Goal: Task Accomplishment & Management: Complete application form

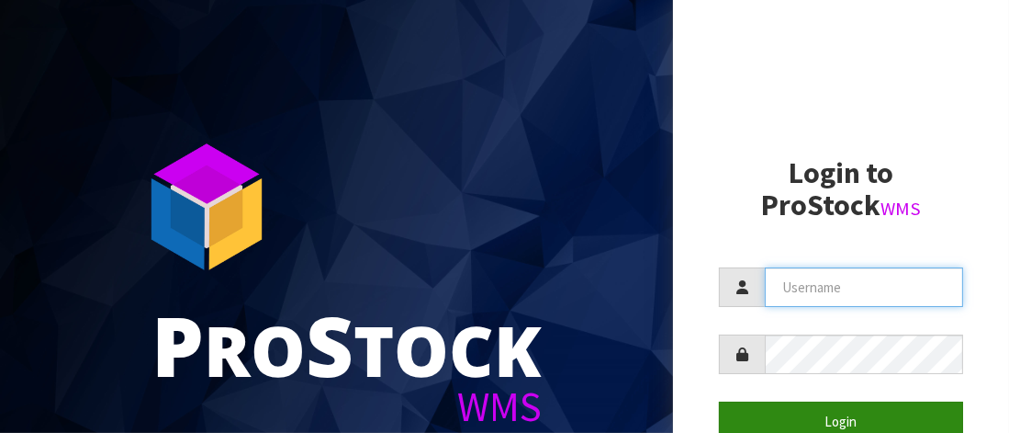
type input "HQHFITNESS"
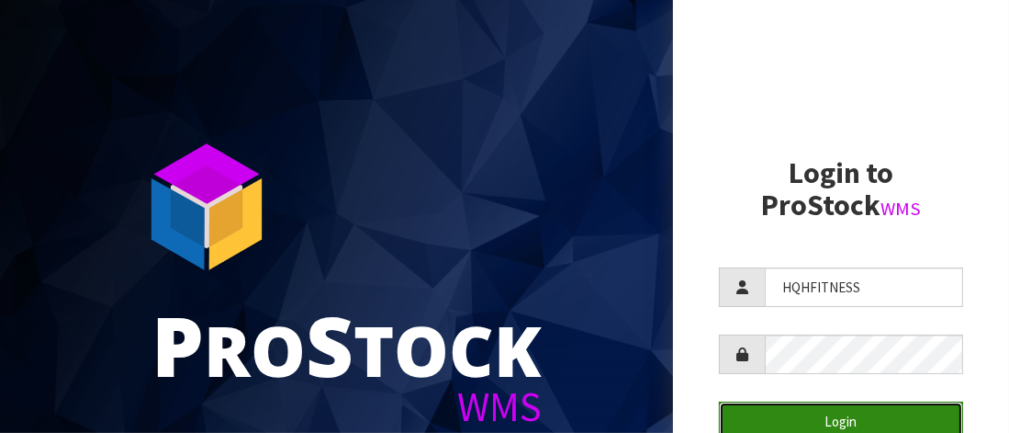
drag, startPoint x: 824, startPoint y: 411, endPoint x: 808, endPoint y: 401, distance: 18.6
click at [816, 410] on button "Login" at bounding box center [841, 420] width 244 height 39
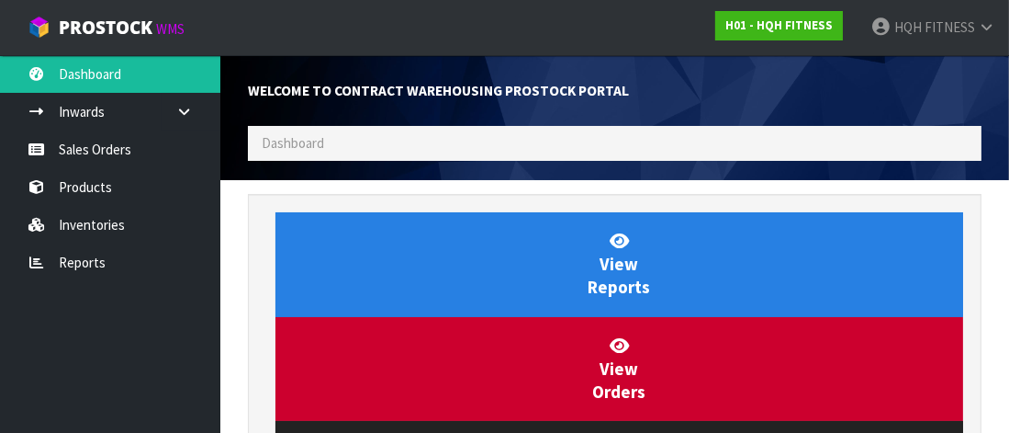
scroll to position [812, 761]
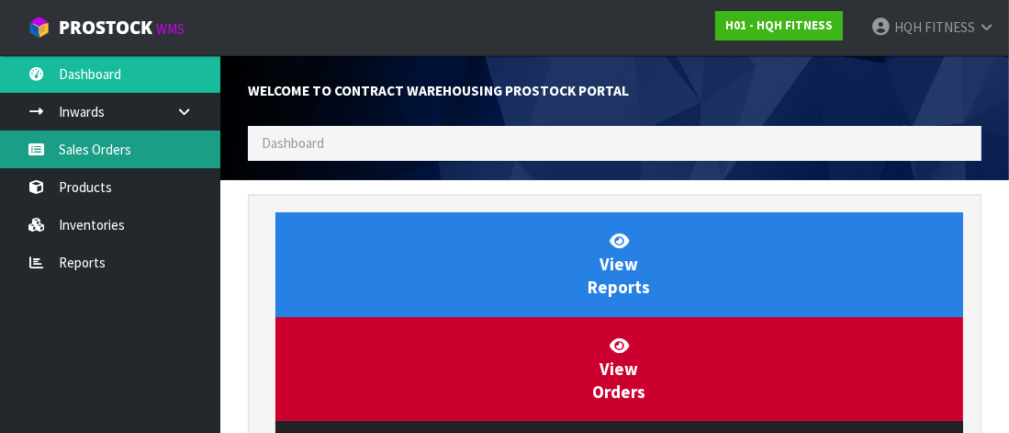
click at [61, 151] on link "Sales Orders" at bounding box center [110, 149] width 220 height 38
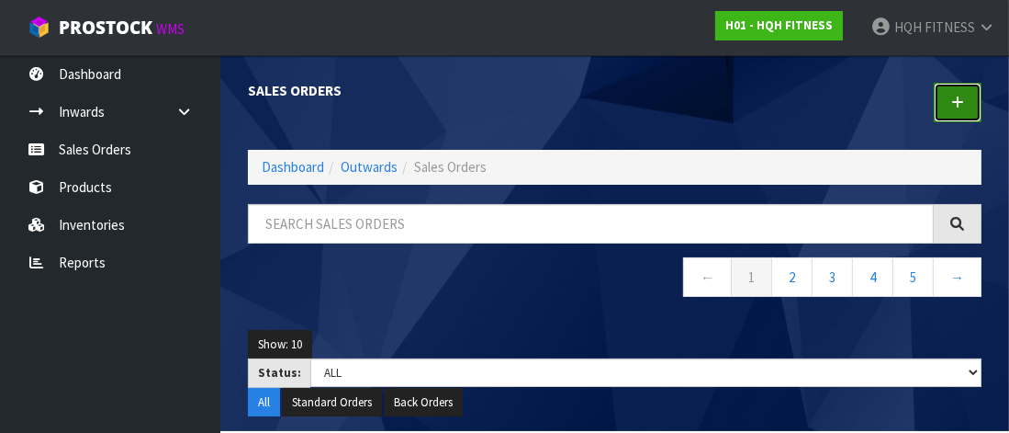
click at [966, 101] on link at bounding box center [958, 102] width 48 height 39
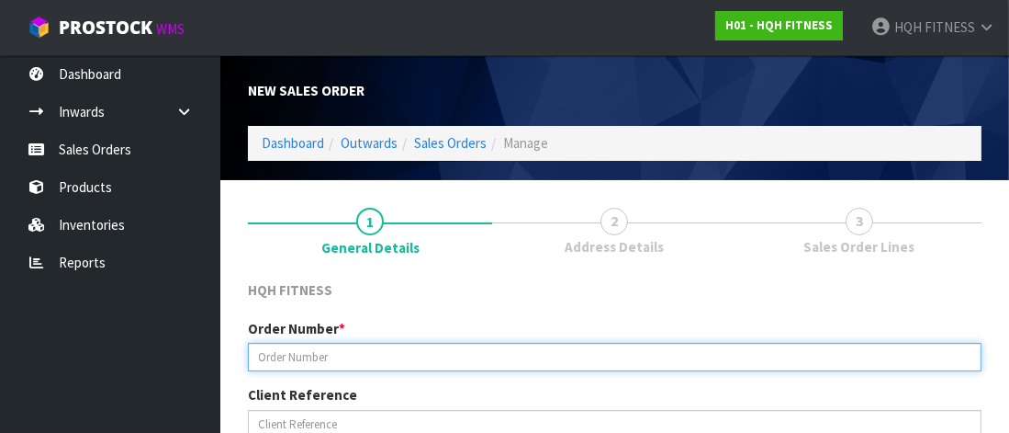
click at [298, 355] on input "text" at bounding box center [615, 357] width 734 height 28
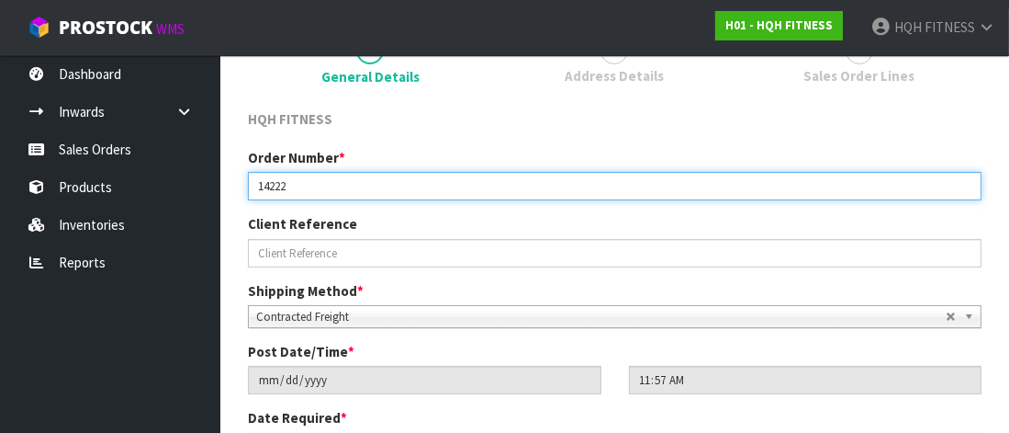
scroll to position [184, 0]
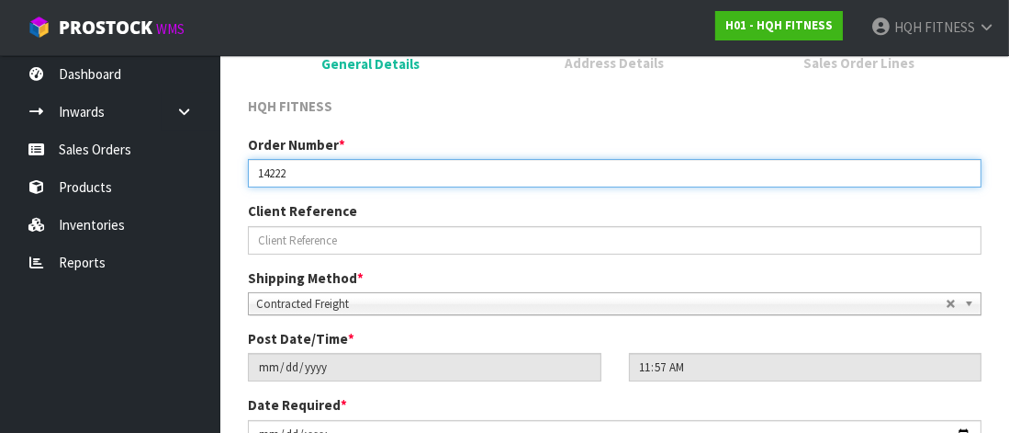
type input "14222"
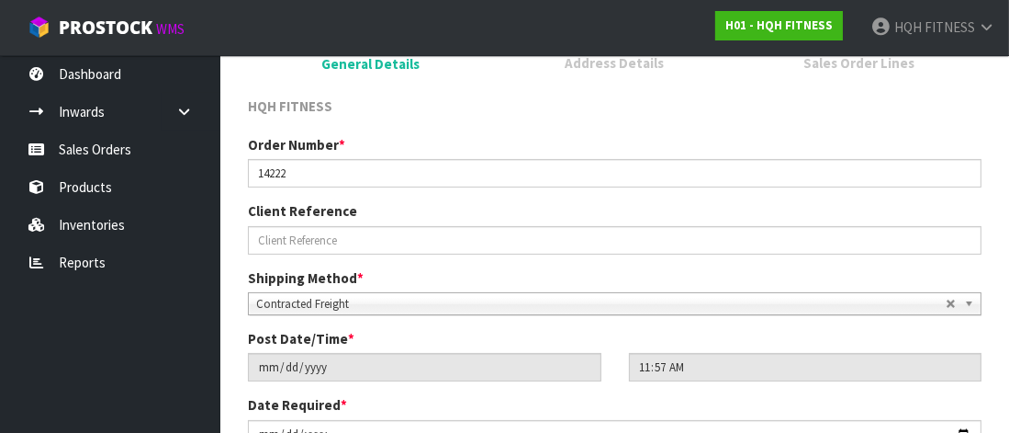
click at [971, 301] on b at bounding box center [972, 303] width 17 height 21
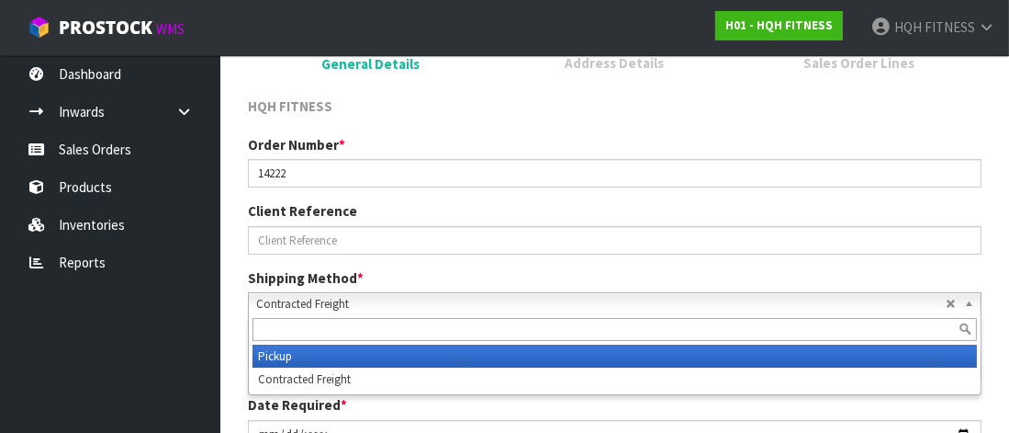
click at [367, 354] on li "Pickup" at bounding box center [615, 355] width 725 height 23
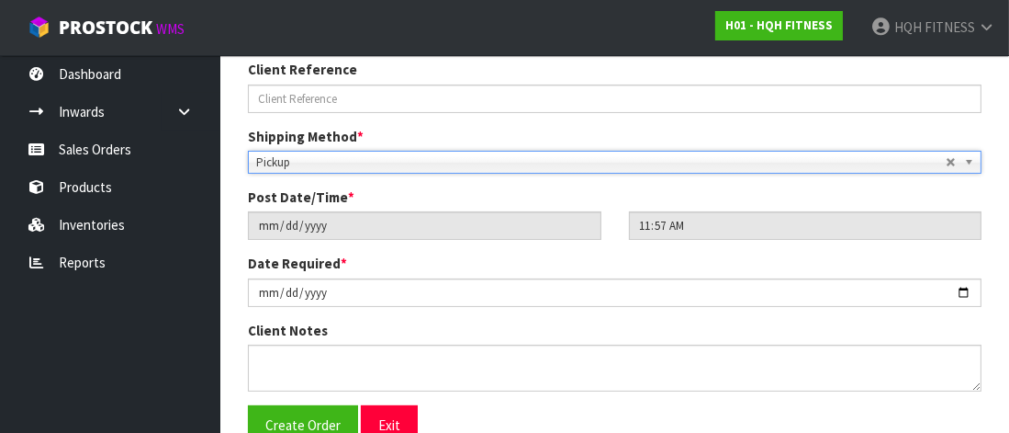
scroll to position [367, 0]
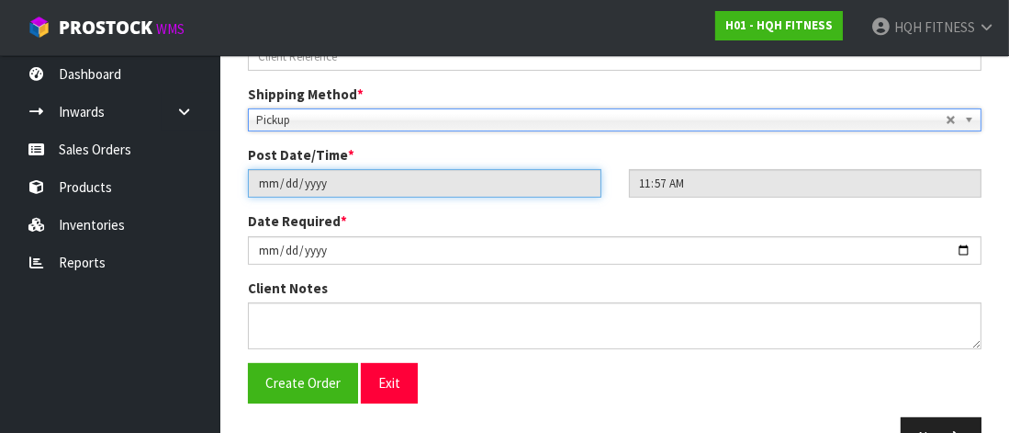
click at [499, 186] on input "[DATE]" at bounding box center [425, 183] width 354 height 28
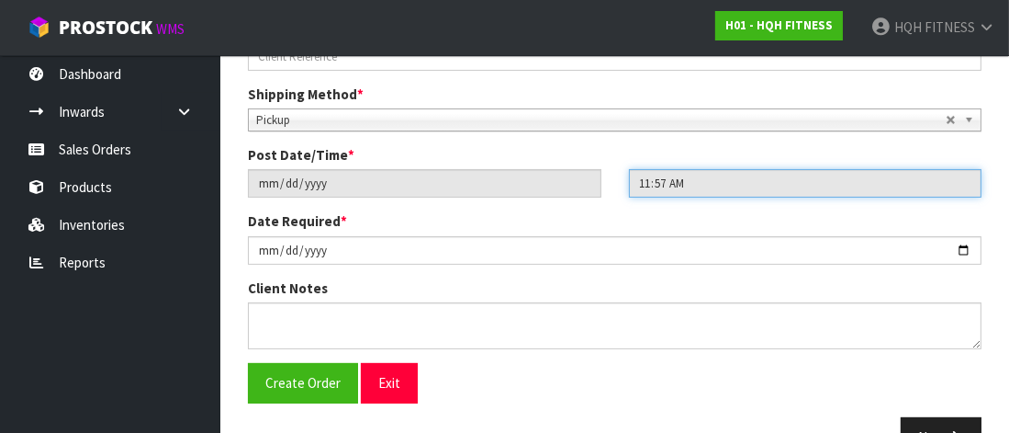
click at [790, 183] on input "11:57:00.000" at bounding box center [806, 183] width 354 height 28
click at [666, 180] on input "11:57:00.000" at bounding box center [806, 183] width 354 height 28
drag, startPoint x: 710, startPoint y: 174, endPoint x: 497, endPoint y: 194, distance: 214.0
click at [519, 186] on div "2025-10-08 11:57:00.000" at bounding box center [614, 183] width 761 height 28
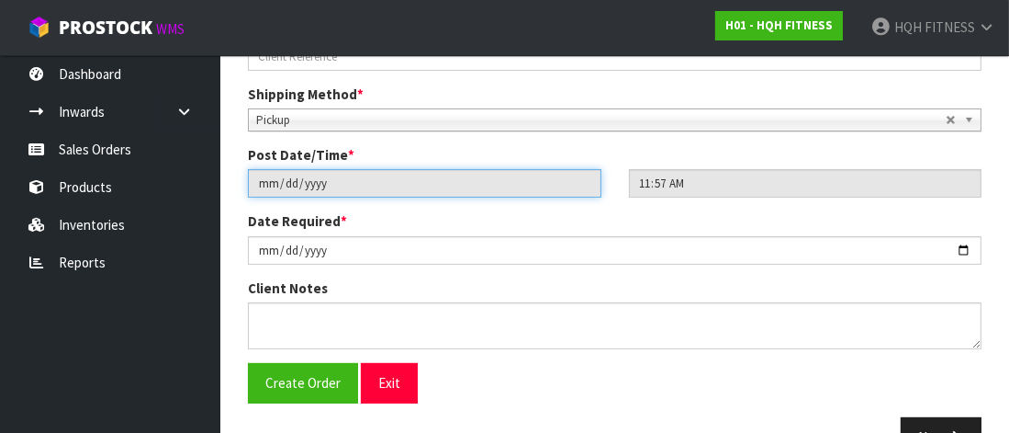
click at [344, 183] on input "[DATE]" at bounding box center [425, 183] width 354 height 28
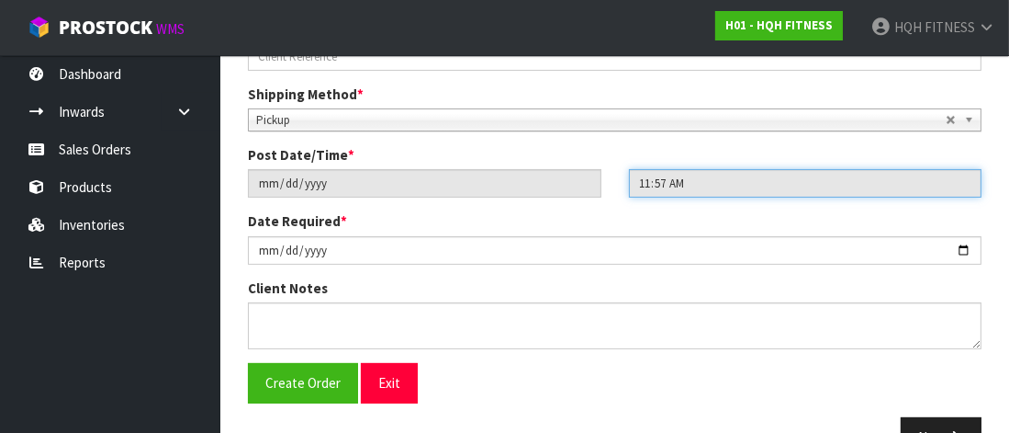
click at [648, 184] on input "11:57:00.000" at bounding box center [806, 183] width 354 height 28
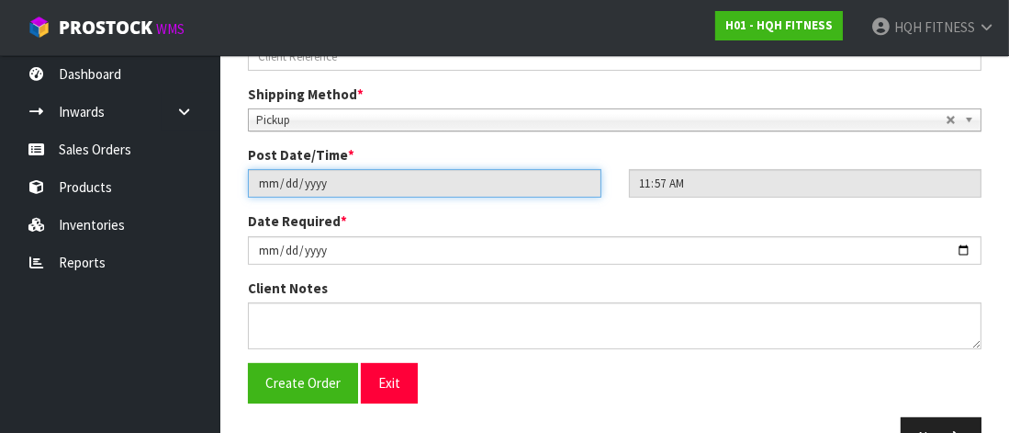
click at [399, 188] on input "[DATE]" at bounding box center [425, 183] width 354 height 28
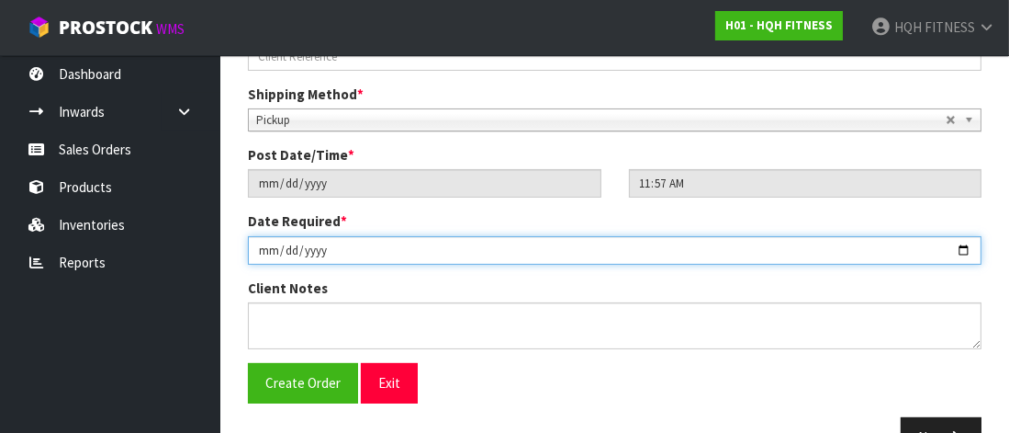
click at [316, 247] on input "[DATE]" at bounding box center [615, 250] width 734 height 28
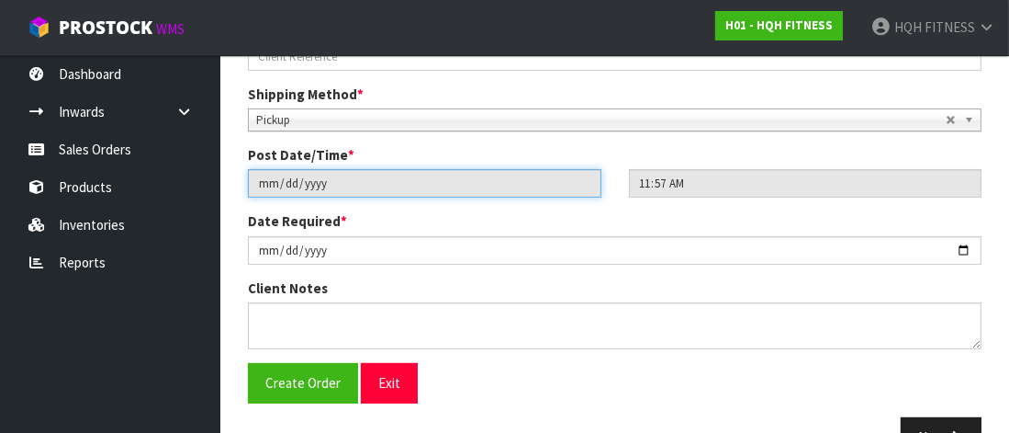
click at [270, 178] on input "[DATE]" at bounding box center [425, 183] width 354 height 28
drag, startPoint x: 272, startPoint y: 184, endPoint x: 283, endPoint y: 197, distance: 16.9
click at [271, 184] on input "[DATE]" at bounding box center [425, 183] width 354 height 28
click at [265, 183] on input "[DATE]" at bounding box center [425, 183] width 354 height 28
click at [269, 182] on input "[DATE]" at bounding box center [425, 183] width 354 height 28
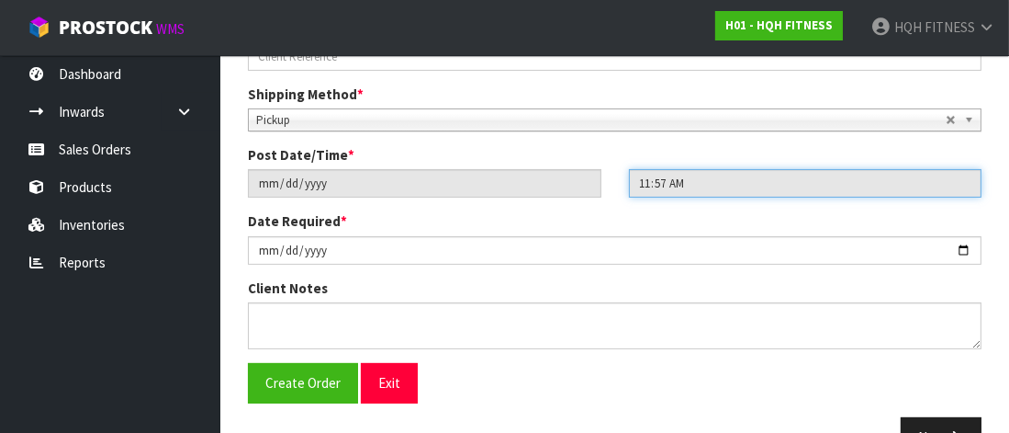
click at [707, 183] on input "11:57:00.000" at bounding box center [806, 183] width 354 height 28
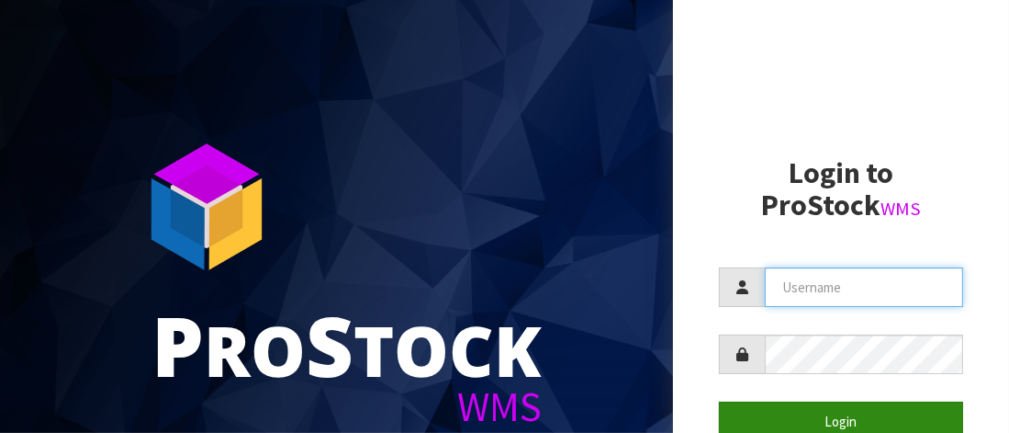
type input "HQHFITNESS"
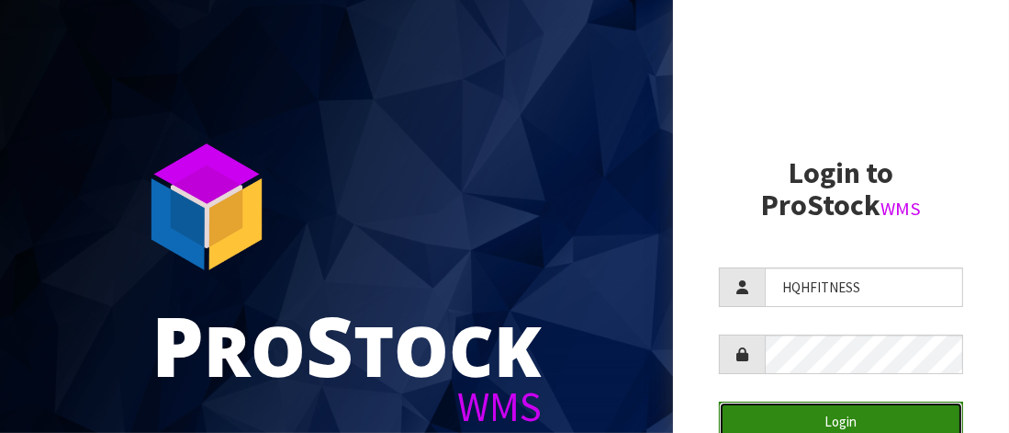
click at [836, 412] on button "Login" at bounding box center [841, 420] width 244 height 39
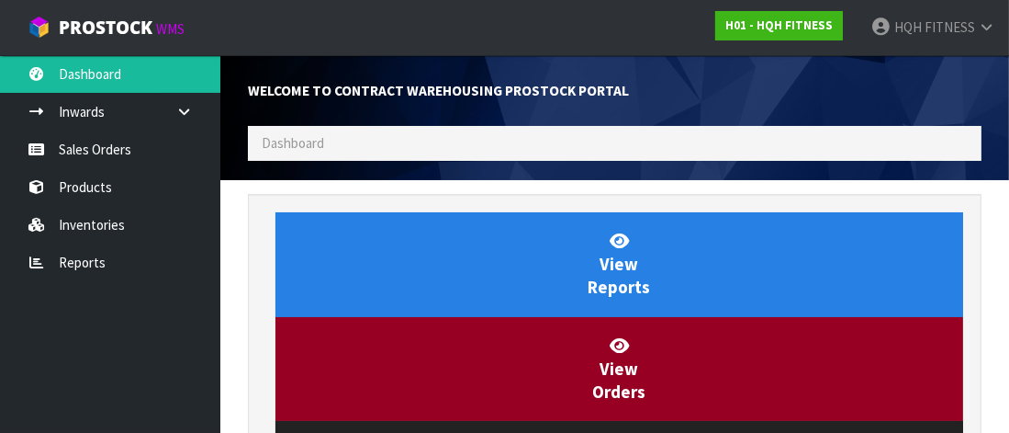
scroll to position [812, 761]
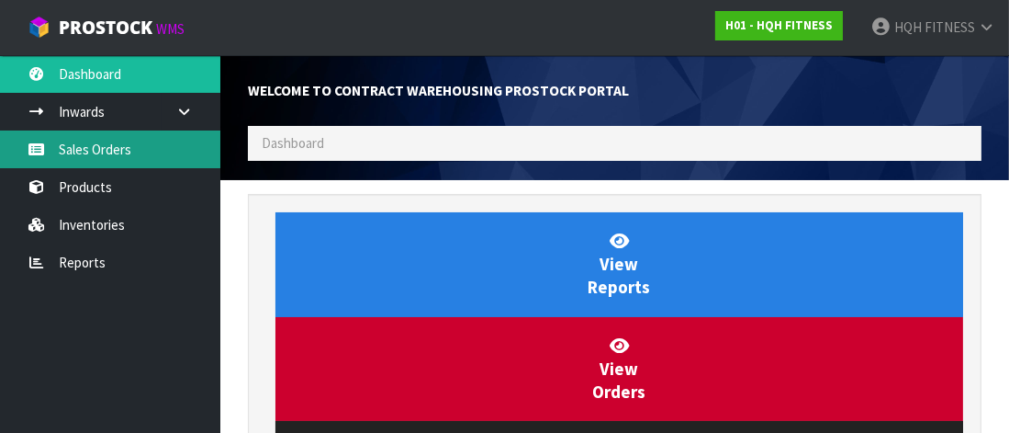
click at [82, 148] on link "Sales Orders" at bounding box center [110, 149] width 220 height 38
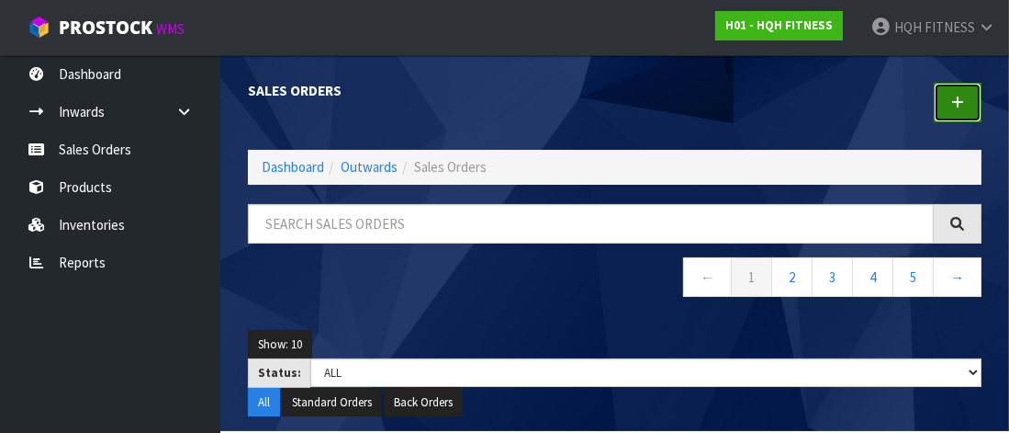
click at [961, 98] on icon at bounding box center [957, 103] width 13 height 14
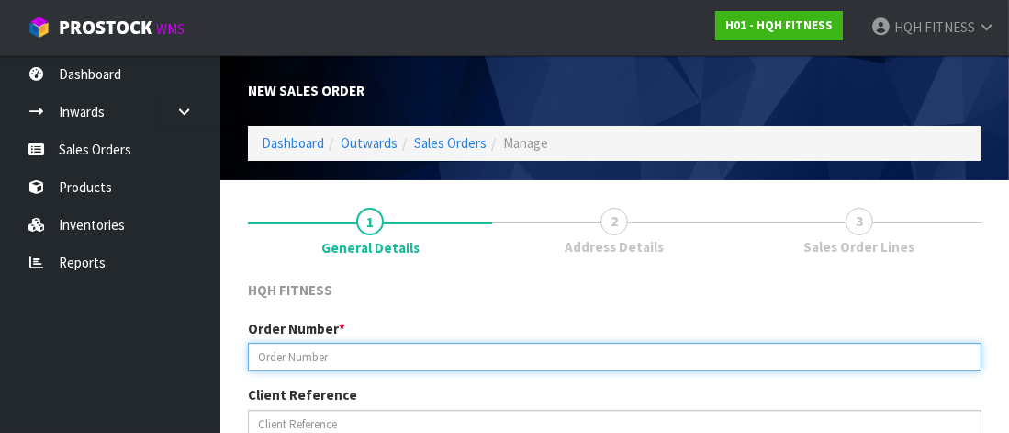
click at [320, 354] on input "text" at bounding box center [615, 357] width 734 height 28
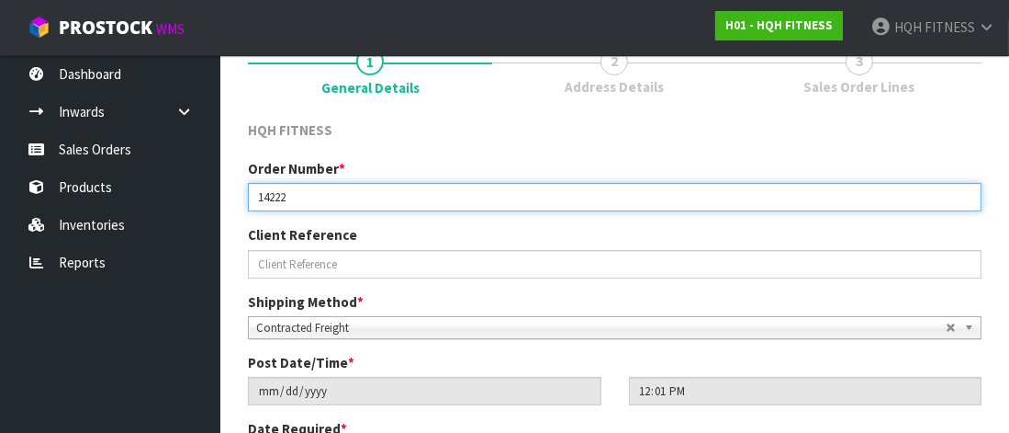
scroll to position [184, 0]
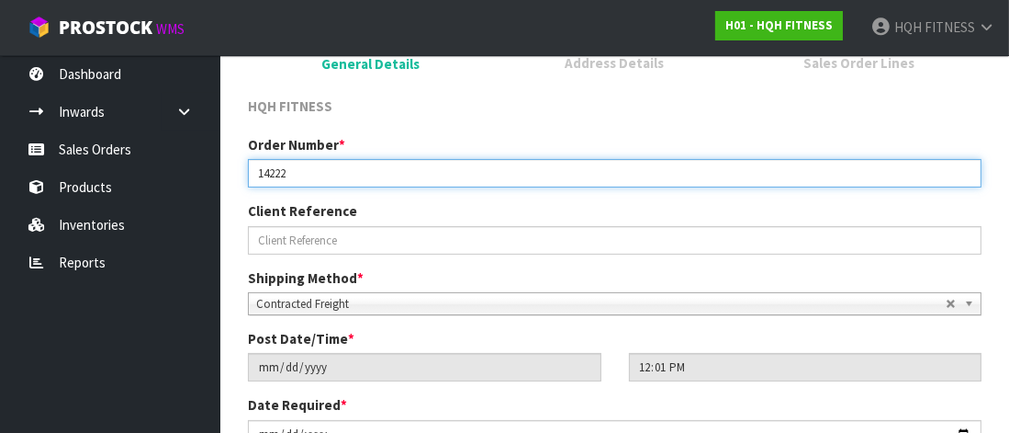
type input "14222"
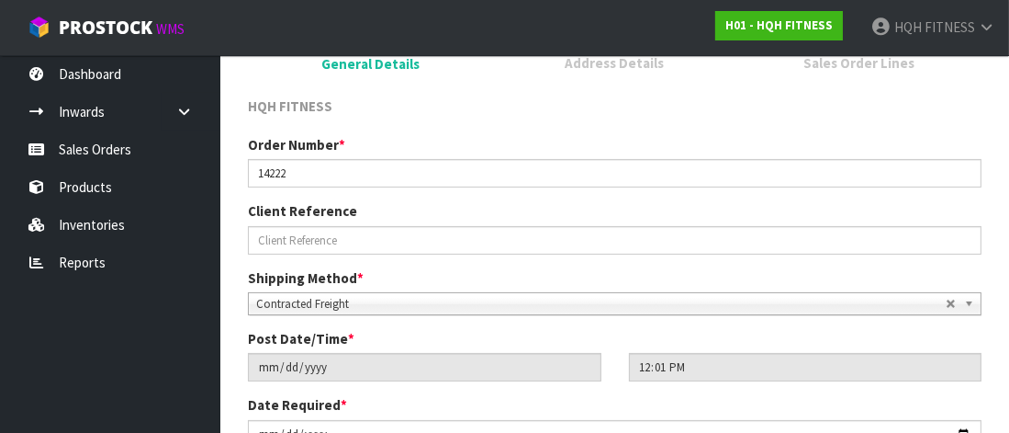
click at [972, 300] on b at bounding box center [972, 303] width 17 height 21
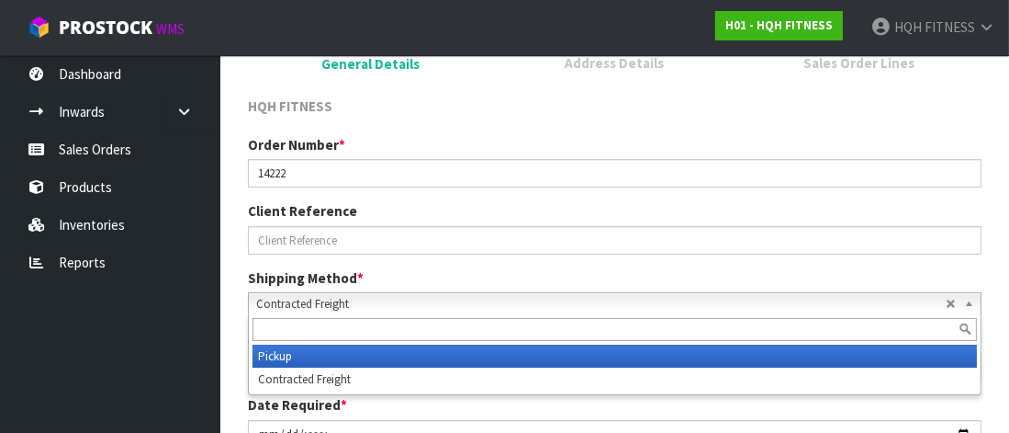
click at [388, 351] on li "Pickup" at bounding box center [615, 355] width 725 height 23
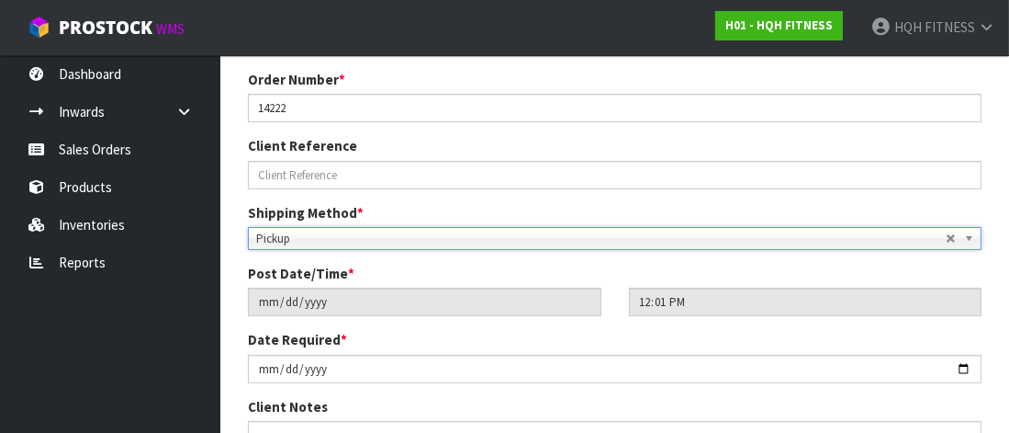
scroll to position [275, 0]
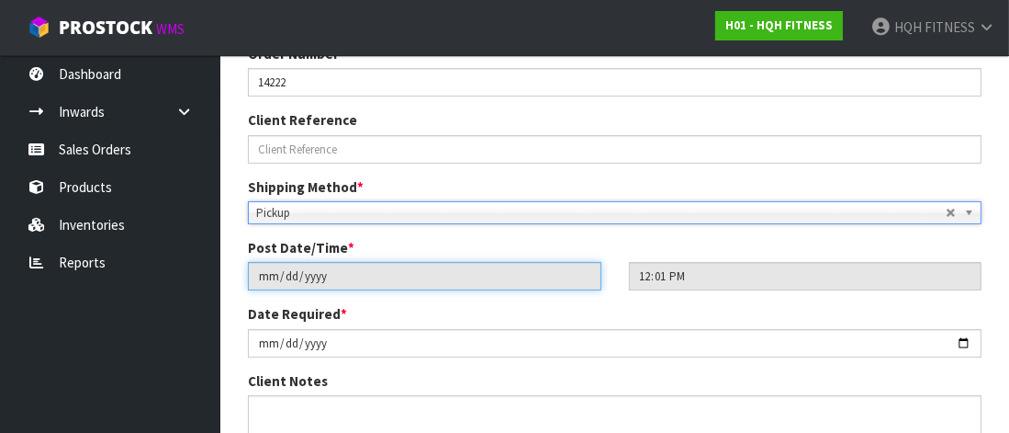
click at [282, 281] on input "[DATE]" at bounding box center [425, 276] width 354 height 28
click at [266, 270] on input "[DATE]" at bounding box center [425, 276] width 354 height 28
click at [269, 272] on input "[DATE]" at bounding box center [425, 276] width 354 height 28
click at [271, 272] on input "[DATE]" at bounding box center [425, 276] width 354 height 28
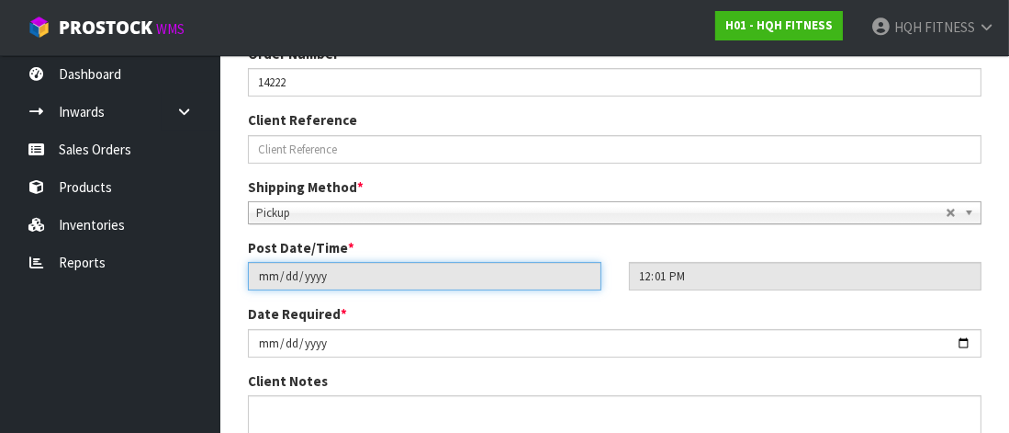
click at [271, 272] on input "[DATE]" at bounding box center [425, 276] width 354 height 28
drag, startPoint x: 271, startPoint y: 272, endPoint x: 294, endPoint y: 309, distance: 43.3
click at [271, 274] on input "[DATE]" at bounding box center [425, 276] width 354 height 28
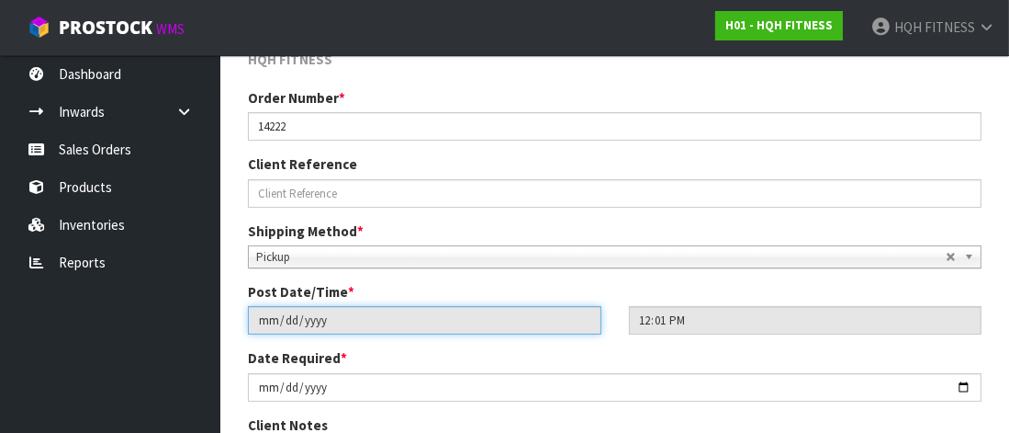
scroll to position [231, 0]
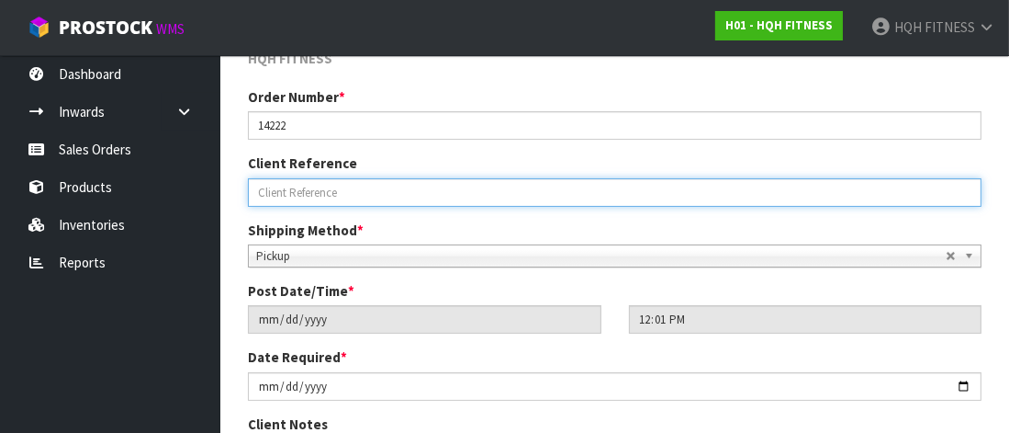
click at [339, 197] on input "text" at bounding box center [615, 192] width 734 height 28
type input "D"
click at [301, 193] on input "text" at bounding box center [615, 192] width 734 height 28
type input "HQH"
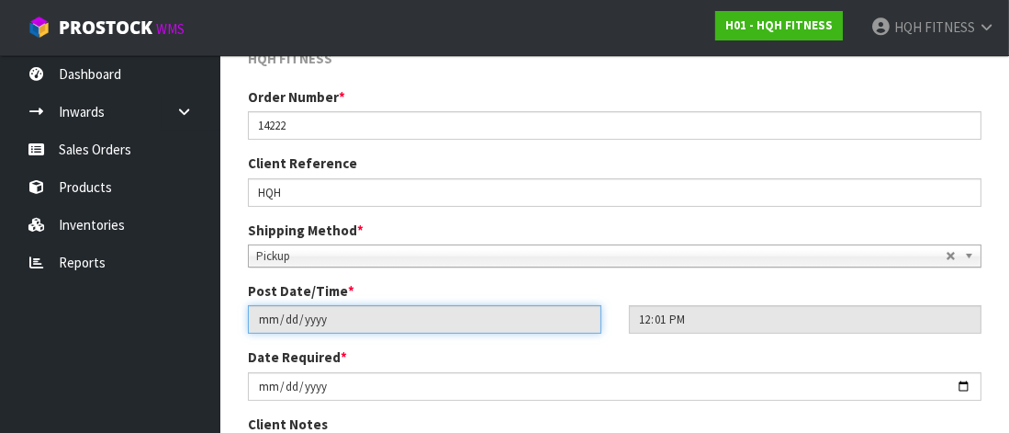
click at [282, 310] on input "[DATE]" at bounding box center [425, 319] width 354 height 28
click at [269, 319] on input "[DATE]" at bounding box center [425, 319] width 354 height 28
drag, startPoint x: 329, startPoint y: 314, endPoint x: 123, endPoint y: 323, distance: 205.9
click at [261, 319] on input "[DATE]" at bounding box center [425, 319] width 354 height 28
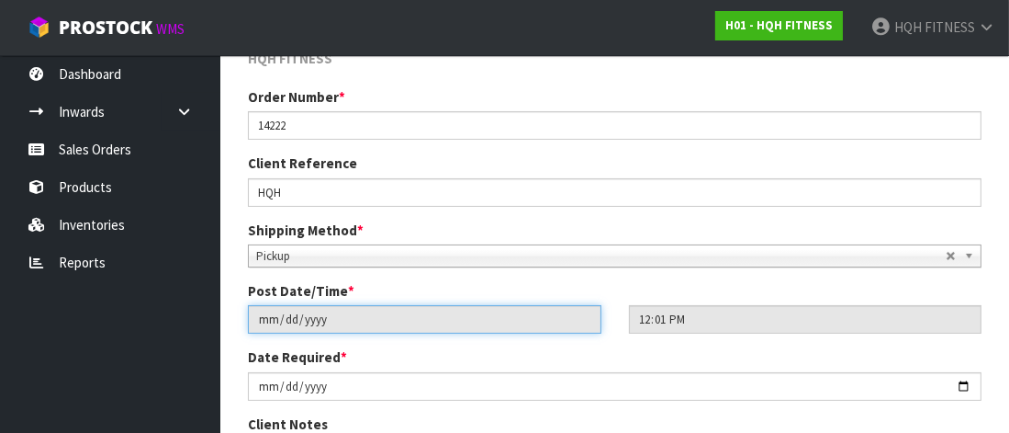
click at [261, 319] on input "[DATE]" at bounding box center [425, 319] width 354 height 28
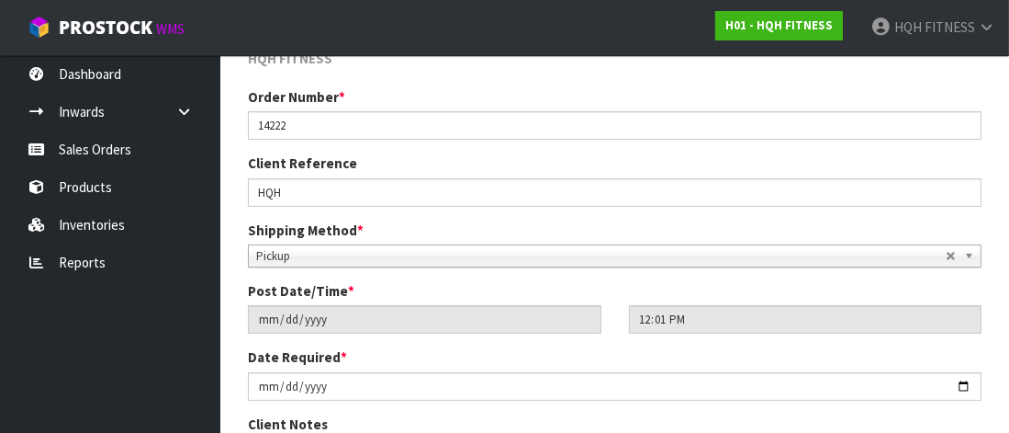
click at [322, 287] on label "Post Date/Time *" at bounding box center [301, 290] width 107 height 19
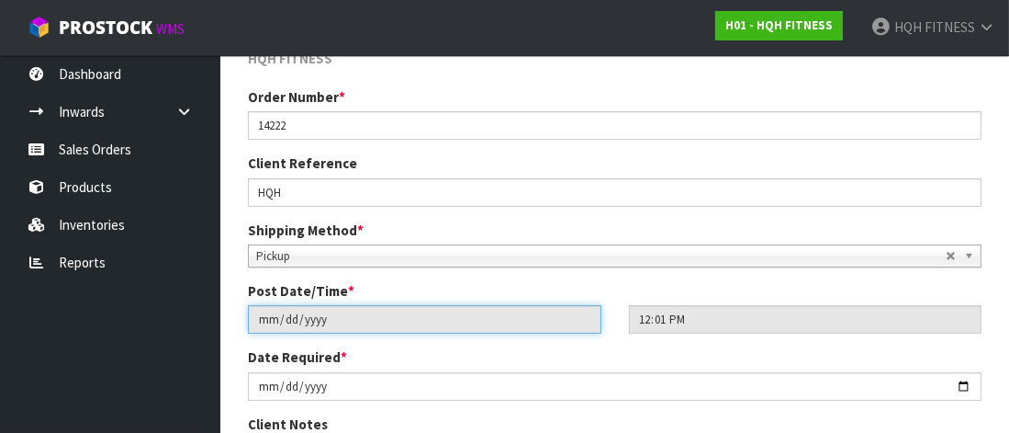
click at [283, 323] on input "[DATE]" at bounding box center [425, 319] width 354 height 28
click at [266, 319] on input "[DATE]" at bounding box center [425, 319] width 354 height 28
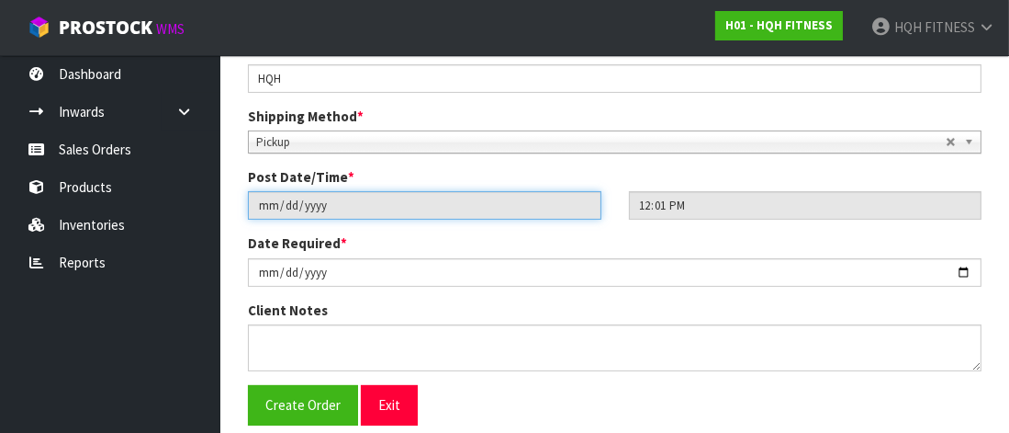
scroll to position [367, 0]
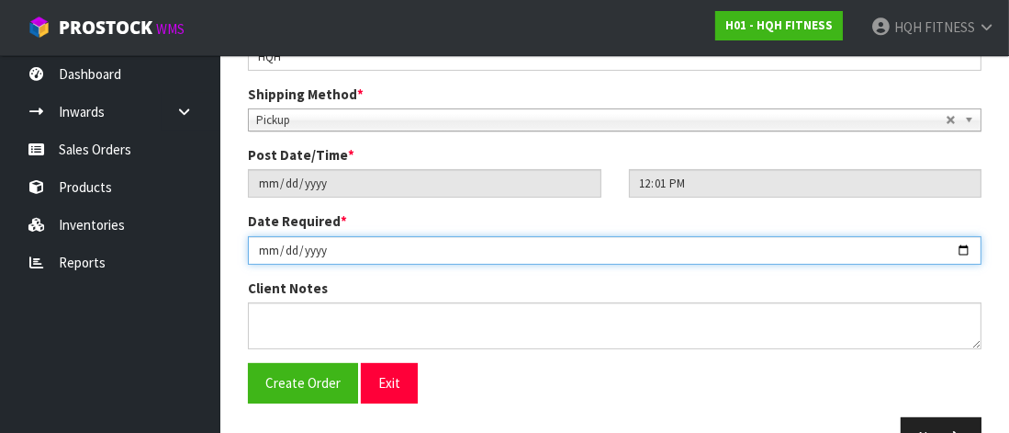
click at [331, 249] on input "[DATE]" at bounding box center [615, 250] width 734 height 28
click at [965, 251] on input "[DATE]" at bounding box center [615, 250] width 734 height 28
type input "[DATE]"
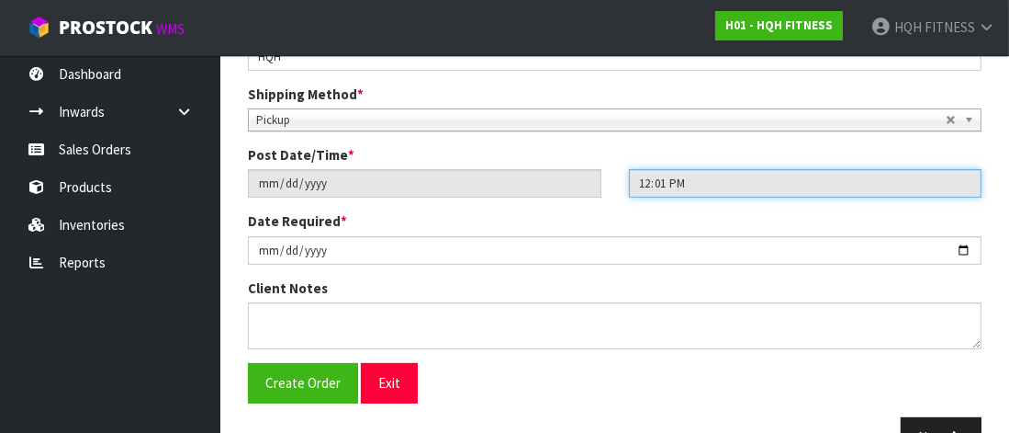
click at [690, 178] on input "12:01:00.000" at bounding box center [806, 183] width 354 height 28
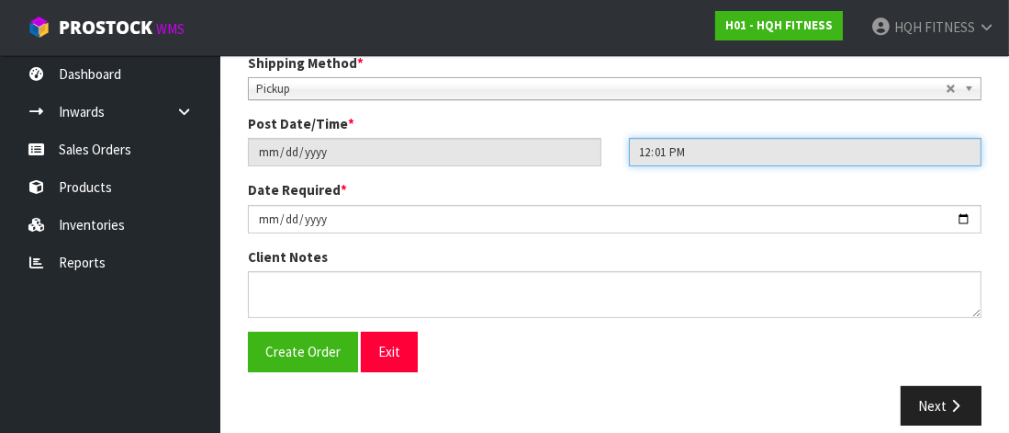
scroll to position [415, 0]
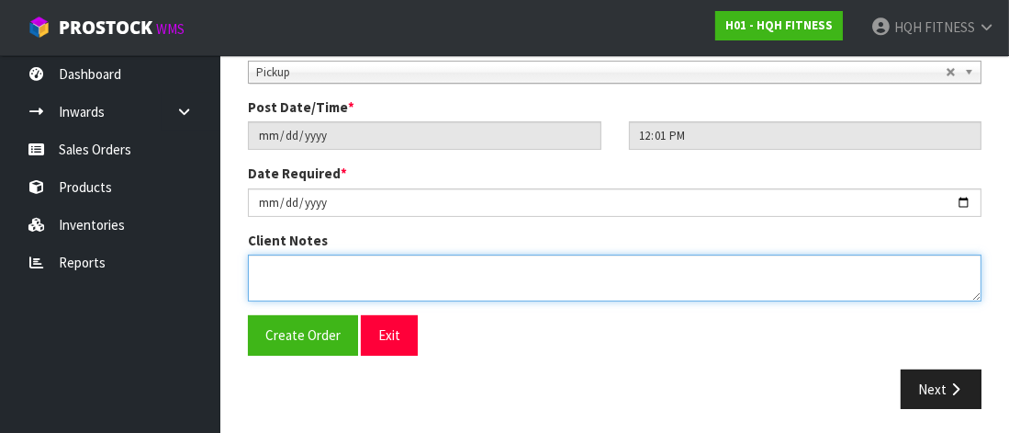
click at [277, 270] on textarea at bounding box center [615, 277] width 734 height 47
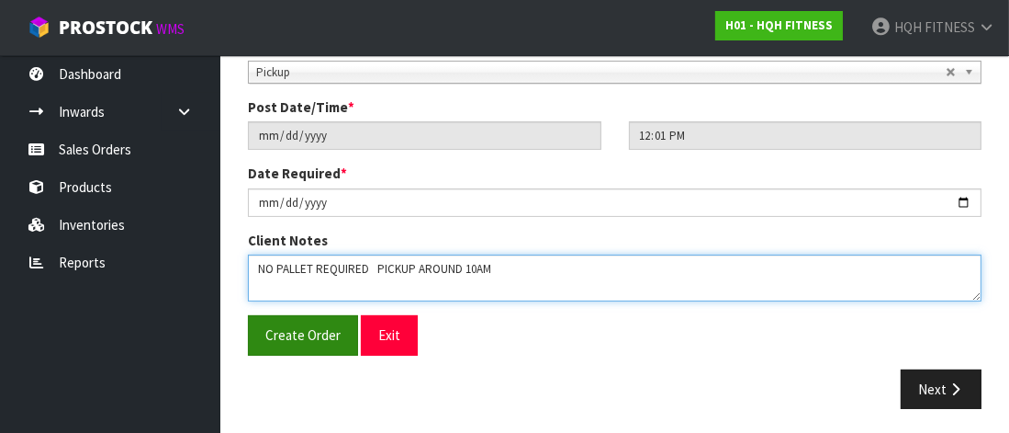
type textarea "NO PALLET REQUIRED PICKUP AROUND 10AM"
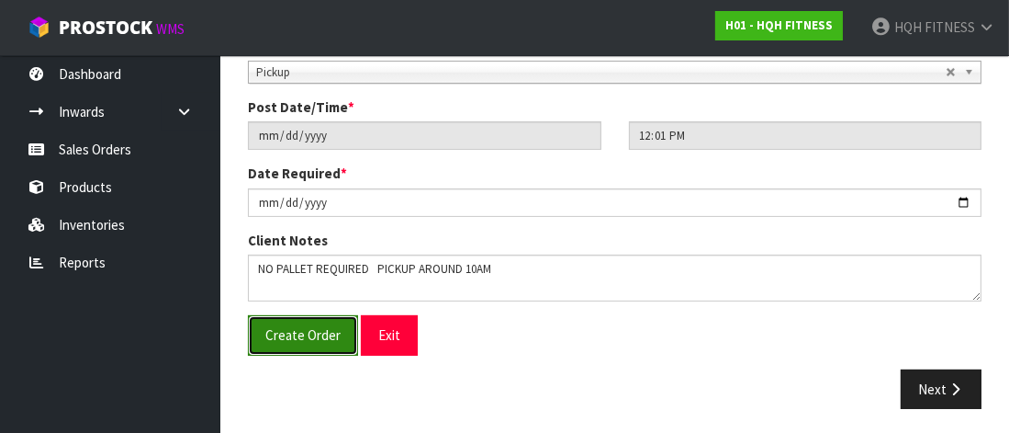
click at [331, 336] on span "Create Order" at bounding box center [302, 334] width 75 height 17
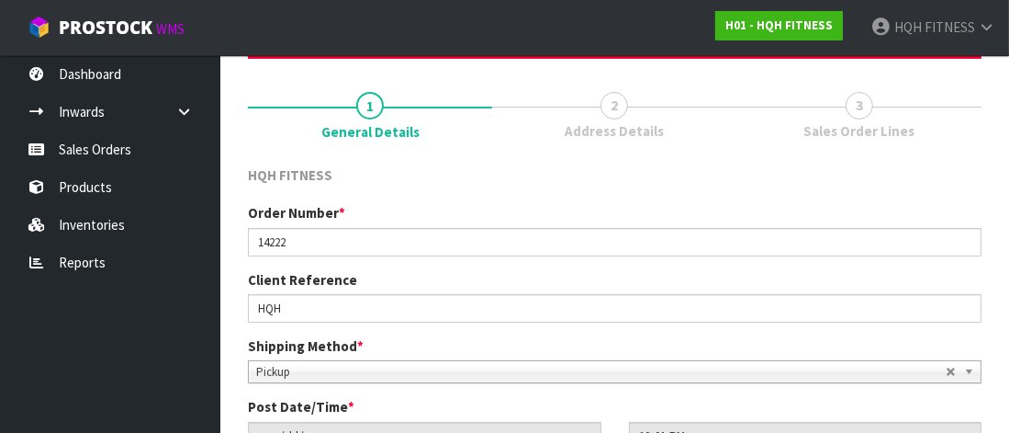
scroll to position [184, 0]
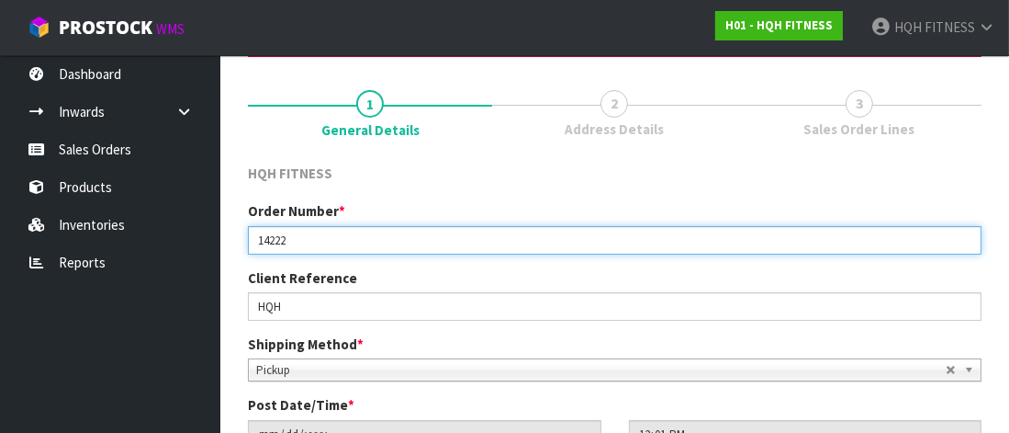
click at [295, 240] on input "14222" at bounding box center [615, 240] width 734 height 28
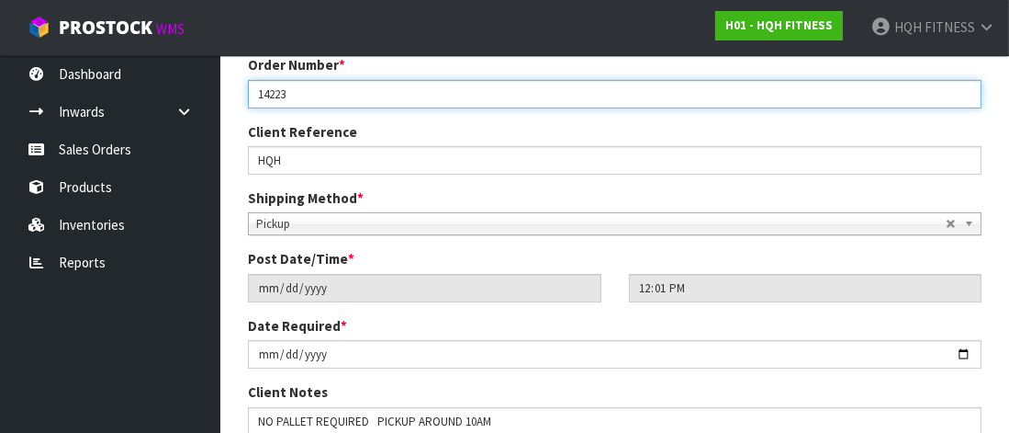
scroll to position [458, 0]
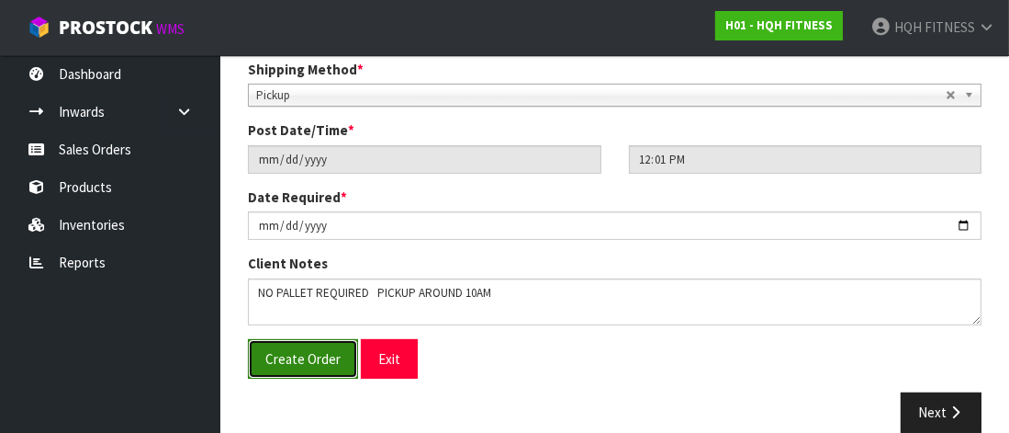
click at [305, 357] on span "Create Order" at bounding box center [302, 358] width 75 height 17
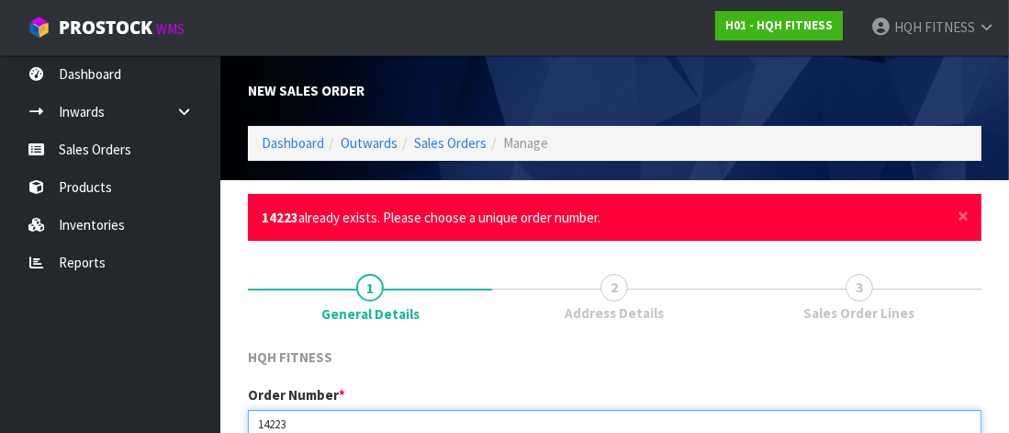
click at [292, 410] on input "14223" at bounding box center [615, 424] width 734 height 28
type input "14224"
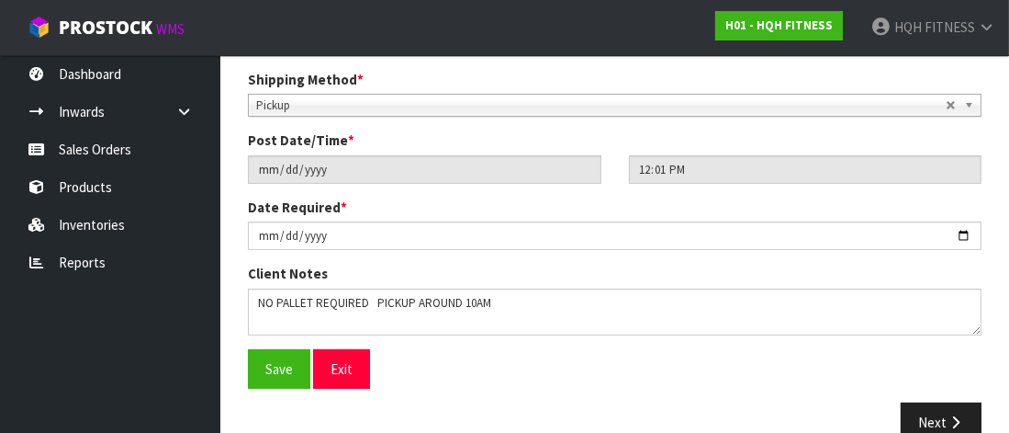
scroll to position [482, 0]
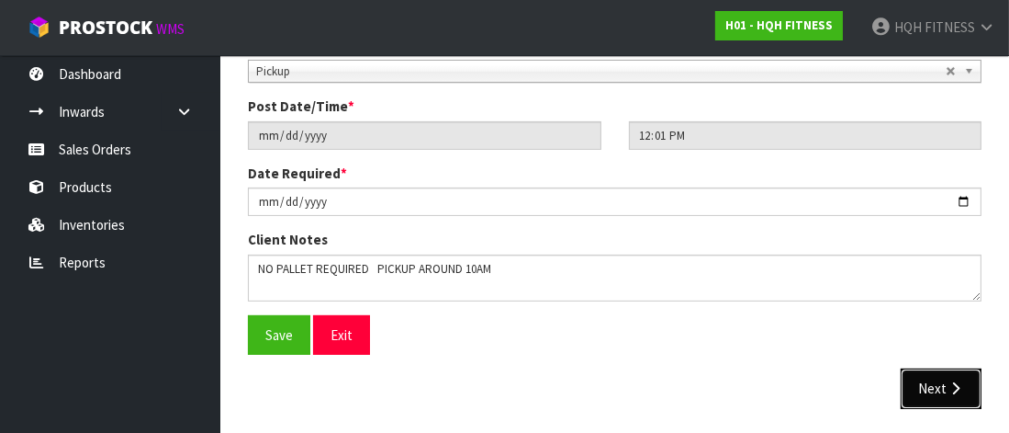
click at [932, 386] on button "Next" at bounding box center [941, 387] width 81 height 39
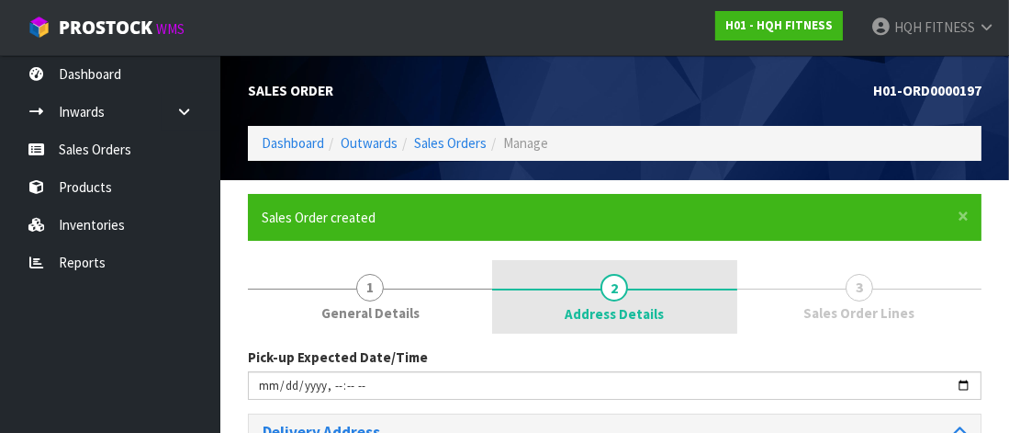
scroll to position [91, 0]
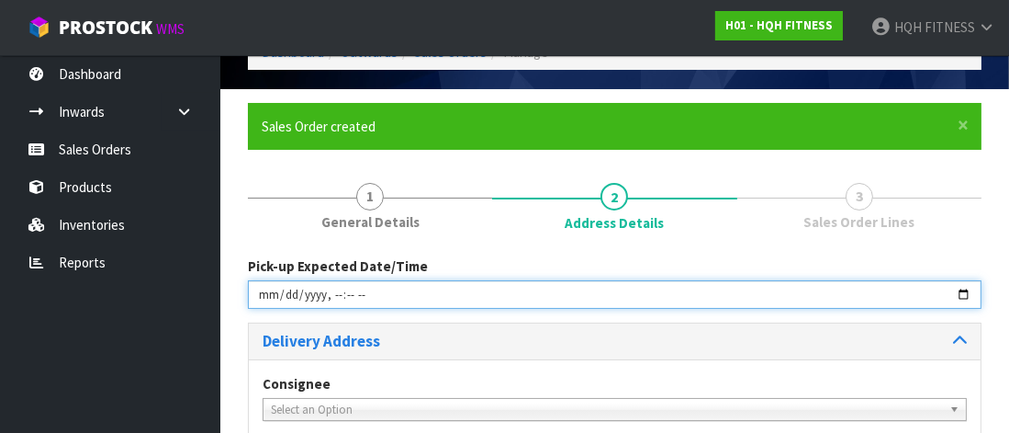
click at [279, 302] on input "datetime-local" at bounding box center [615, 294] width 734 height 28
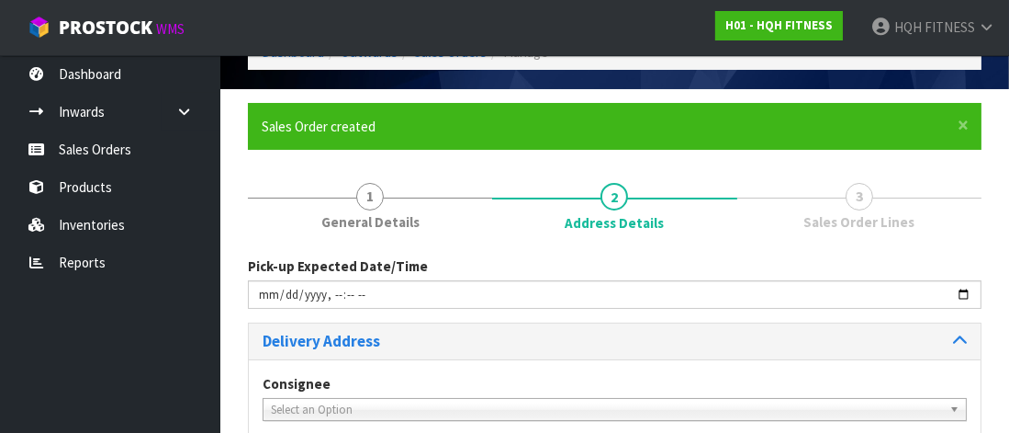
click at [358, 403] on span "Select an Option" at bounding box center [606, 410] width 671 height 22
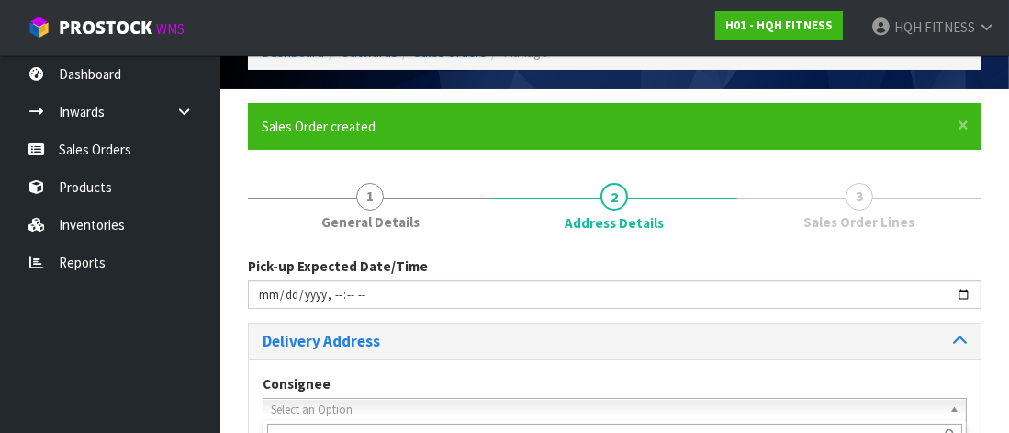
scroll to position [102, 0]
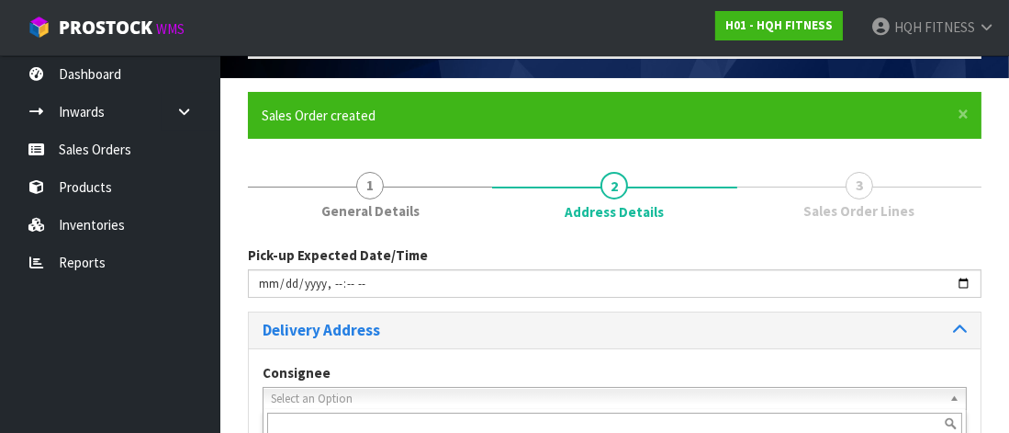
click at [351, 392] on span "Select an Option" at bounding box center [606, 399] width 671 height 22
type input "1"
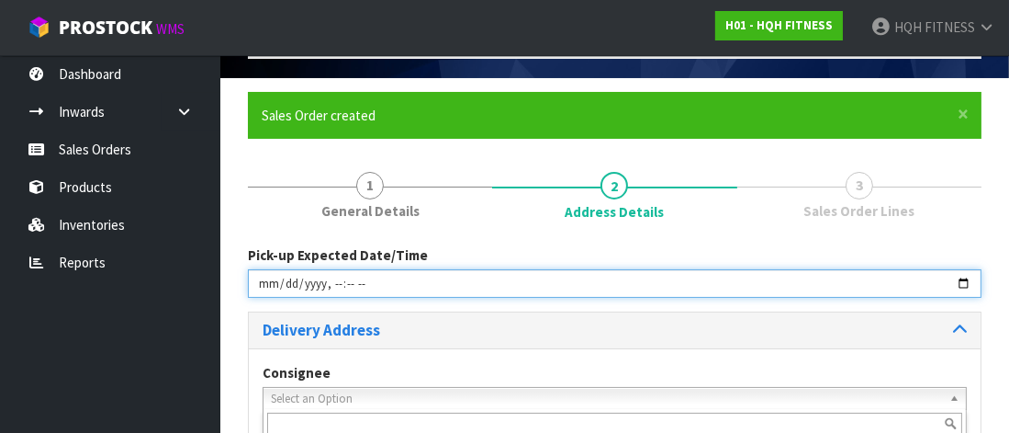
click at [322, 280] on input "datetime-local" at bounding box center [615, 283] width 734 height 28
type input "[DATE]T10:00"
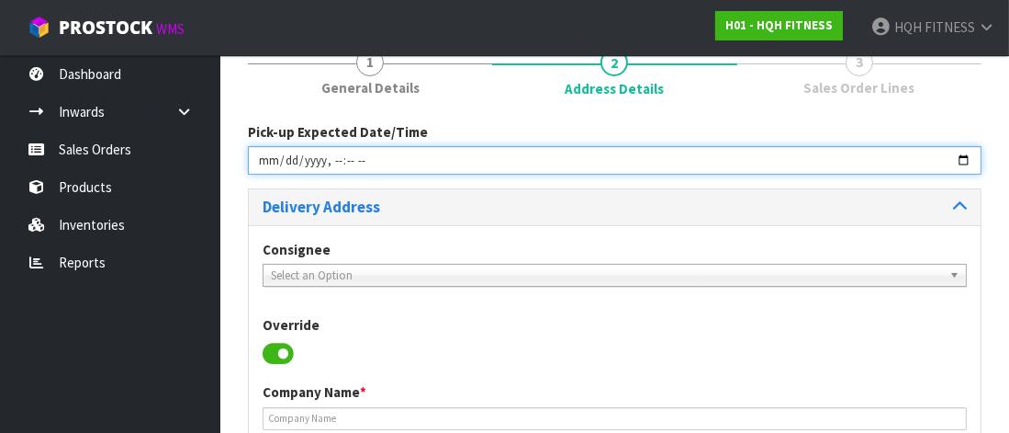
scroll to position [286, 0]
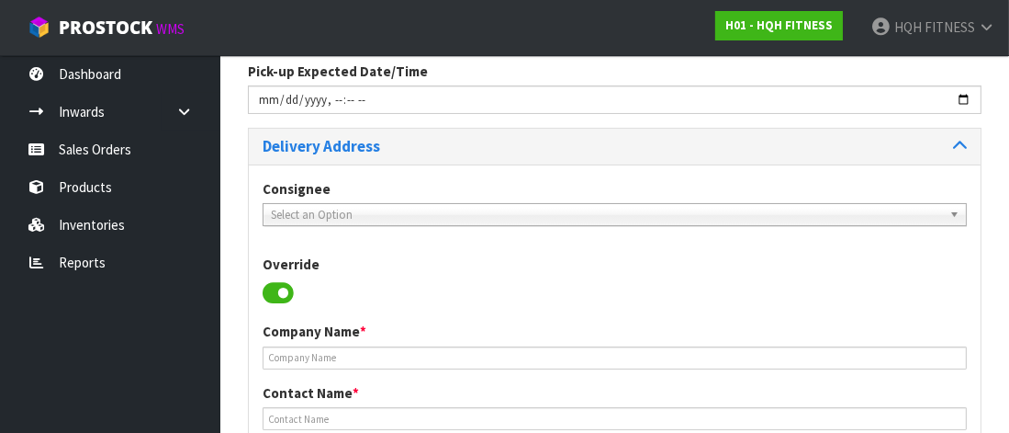
click at [336, 213] on span "Select an Option" at bounding box center [606, 215] width 671 height 22
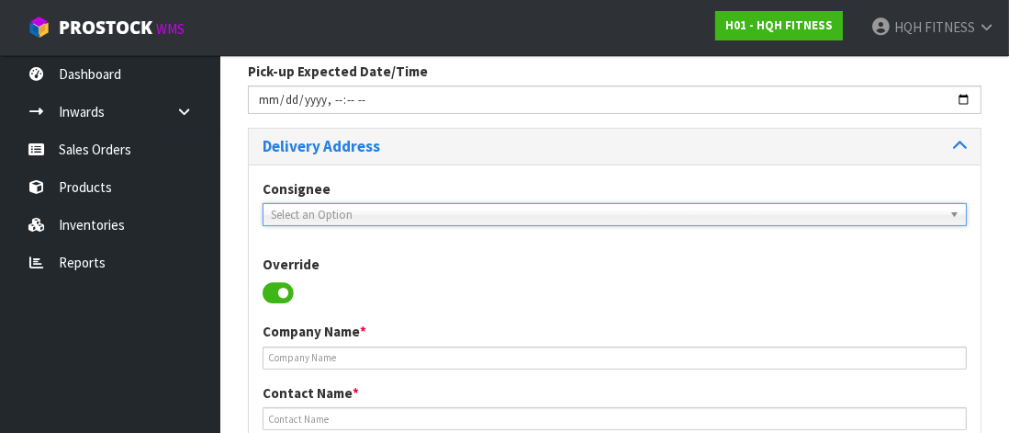
click at [336, 213] on span "Select an Option" at bounding box center [606, 215] width 671 height 22
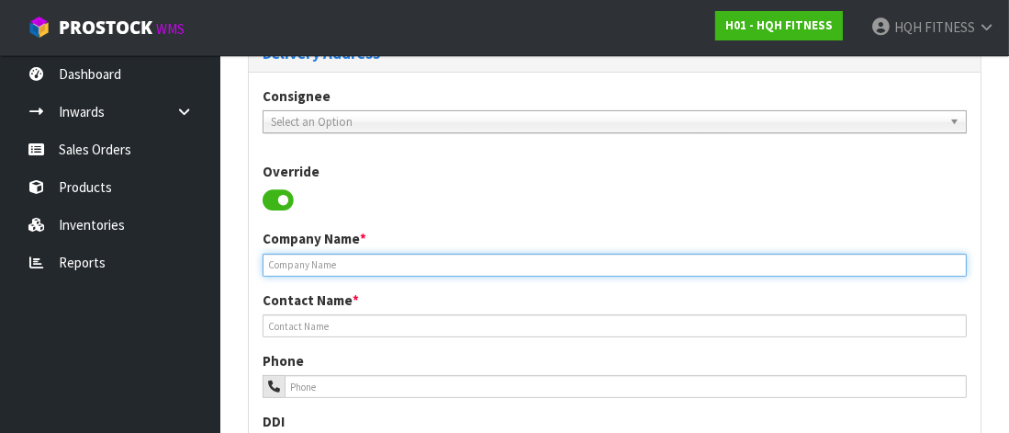
click at [335, 260] on input "text" at bounding box center [615, 264] width 704 height 23
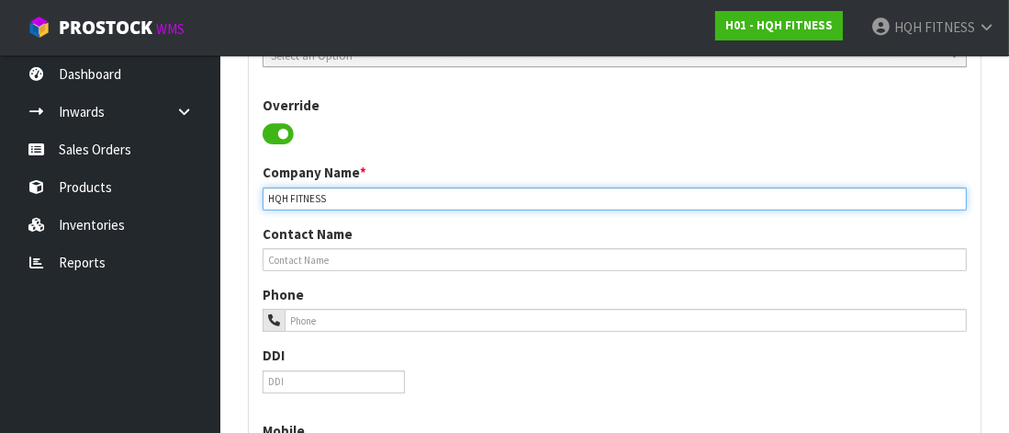
scroll to position [469, 0]
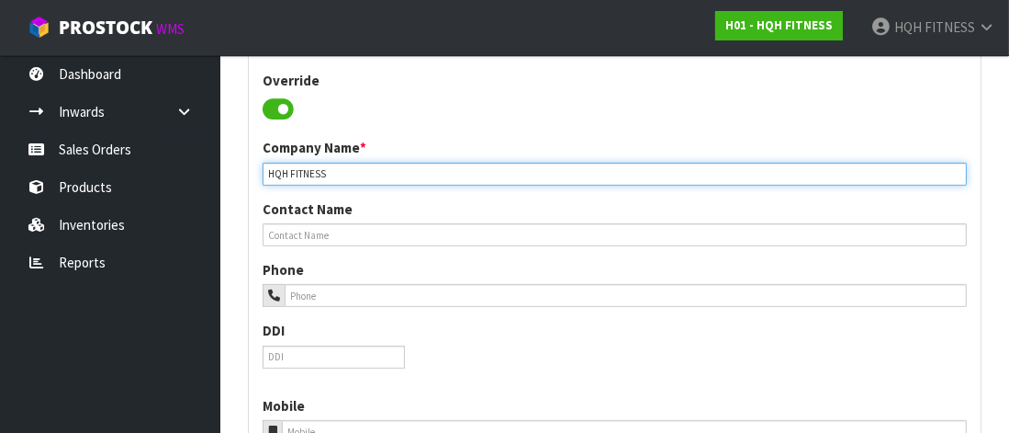
type input "HQH FITNESS"
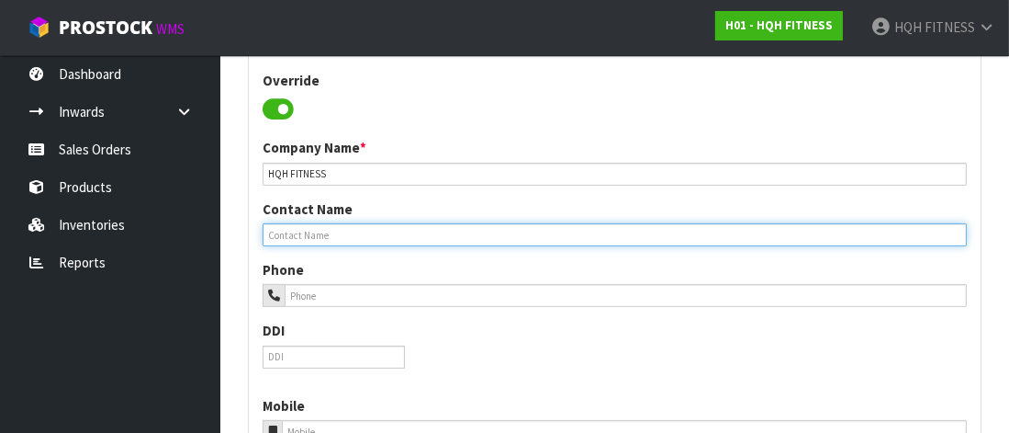
click at [326, 240] on input "text" at bounding box center [615, 234] width 704 height 23
type input "[PERSON_NAME]"
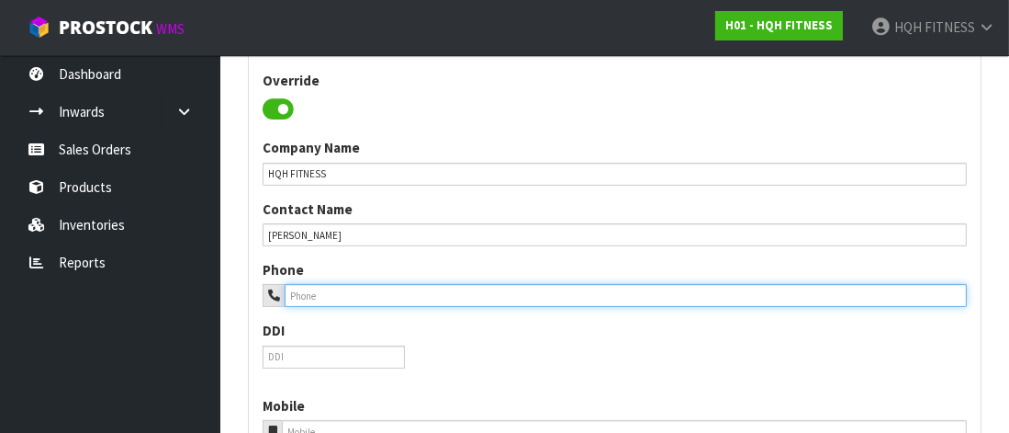
type input "021825391"
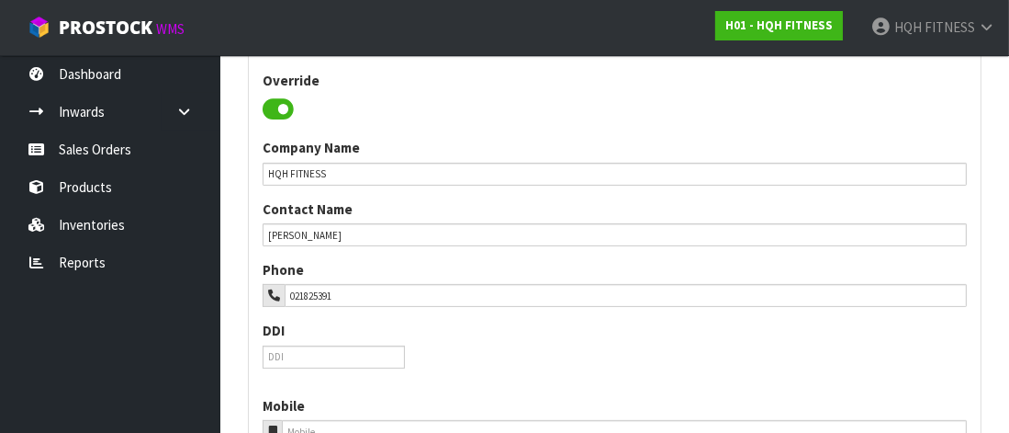
type input "[PERSON_NAME][EMAIL_ADDRESS][PERSON_NAME][DOMAIN_NAME]"
type input "[STREET_ADDRESS]"
type input "SANDSPIT"
type input "0982"
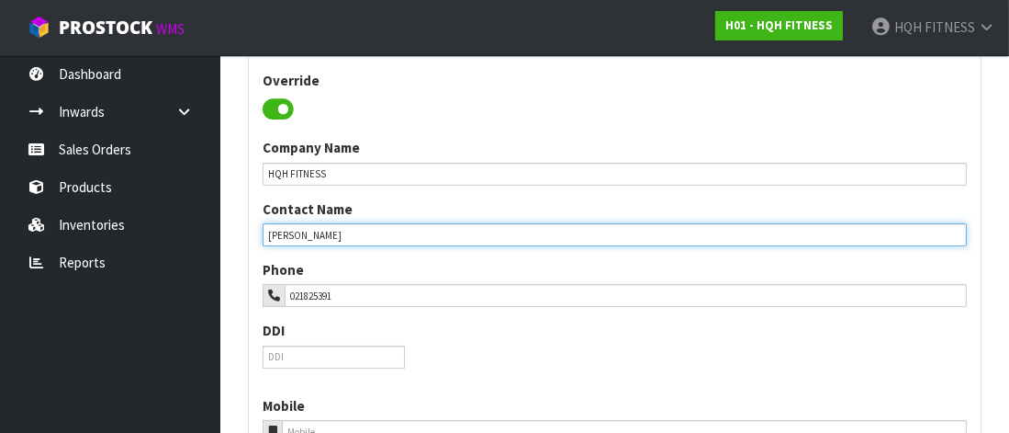
type input "[PERSON_NAME]"
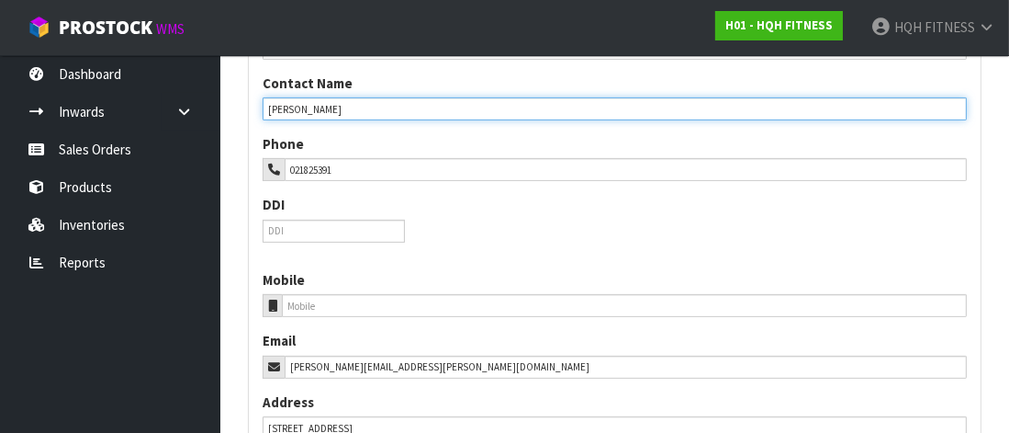
scroll to position [653, 0]
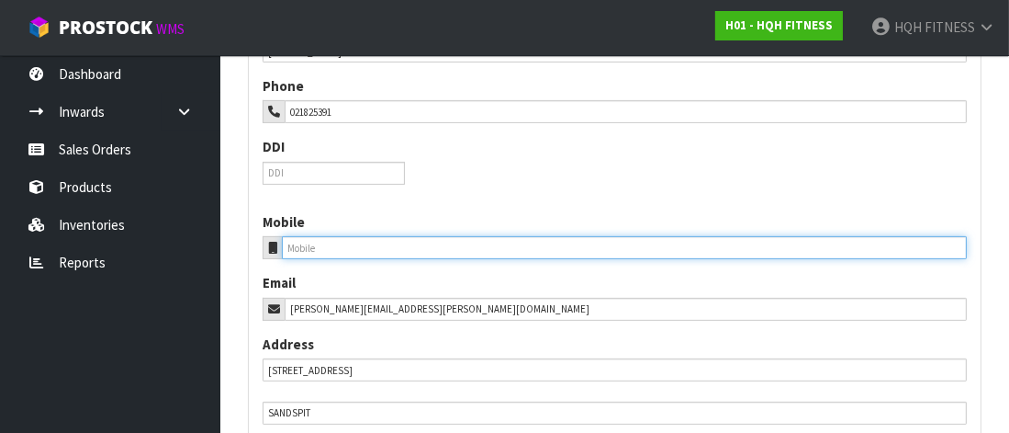
click at [306, 243] on input "tel" at bounding box center [624, 247] width 685 height 23
type input "021825391"
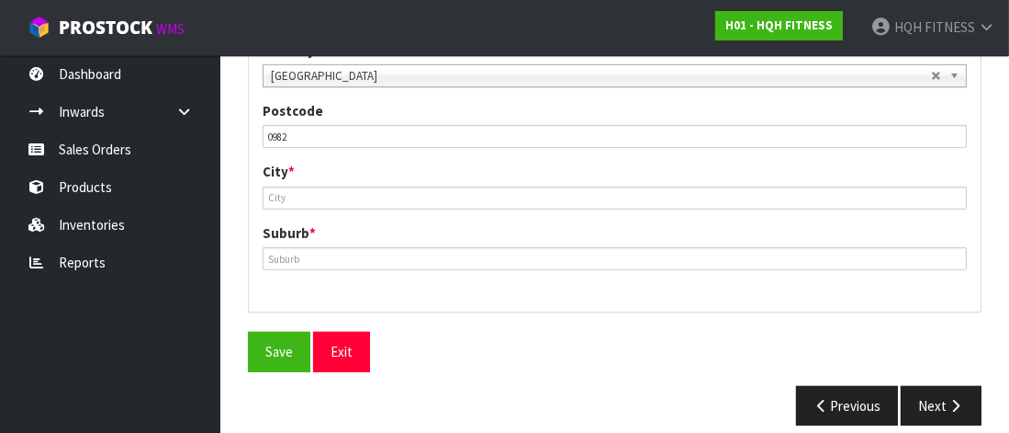
scroll to position [1067, 0]
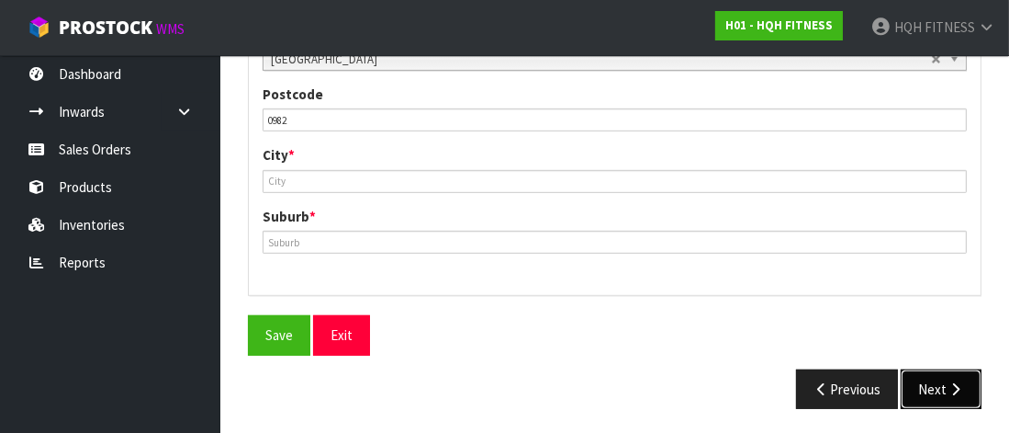
click at [930, 380] on button "Next" at bounding box center [941, 388] width 81 height 39
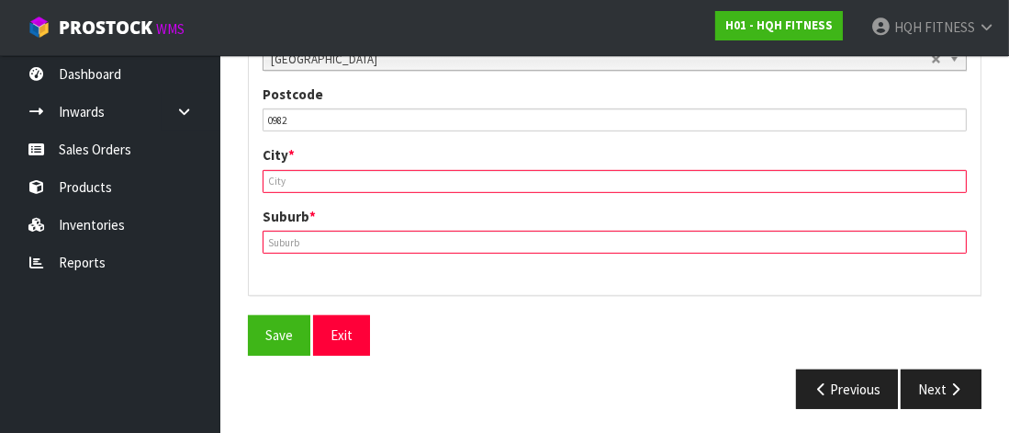
click at [286, 174] on input "text" at bounding box center [615, 181] width 704 height 23
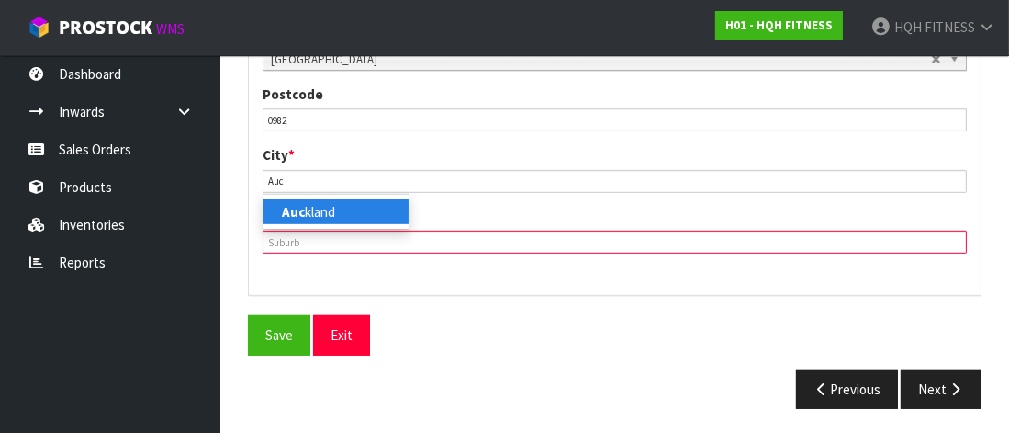
click at [320, 211] on link "Auc kland" at bounding box center [336, 211] width 145 height 25
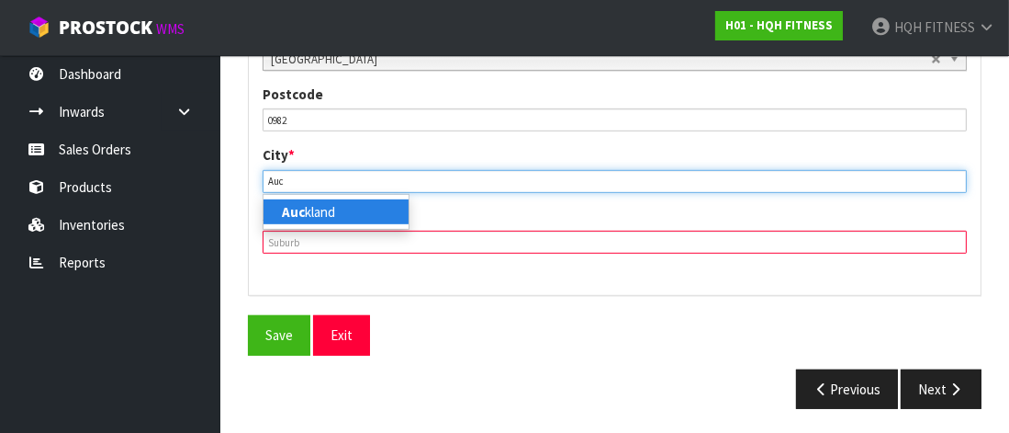
type input "[GEOGRAPHIC_DATA]"
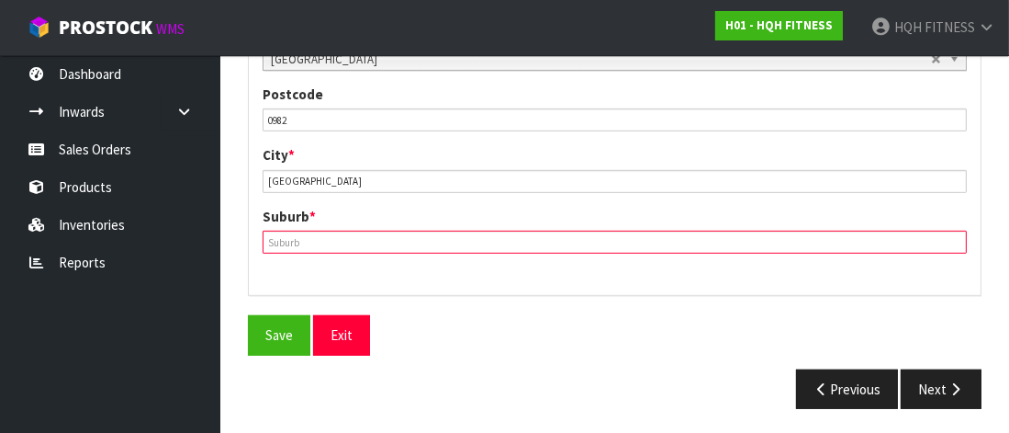
click at [297, 243] on input "text" at bounding box center [615, 241] width 704 height 23
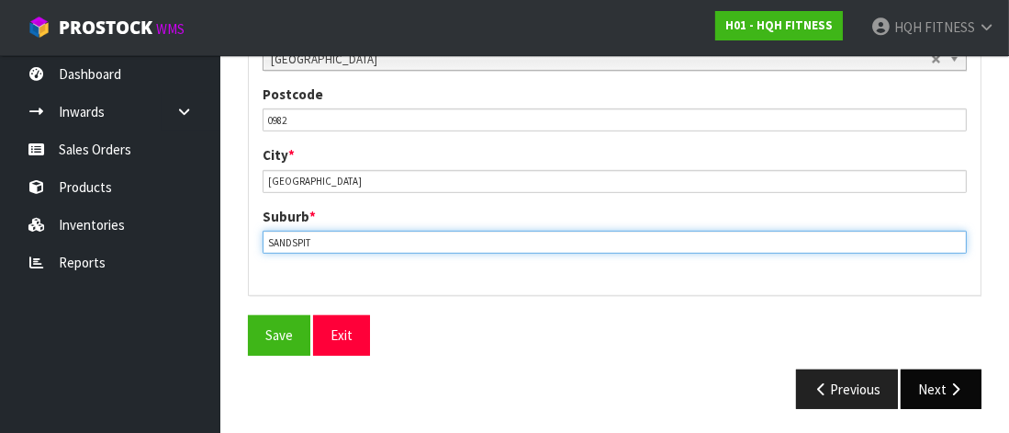
type input "SANDSPIT"
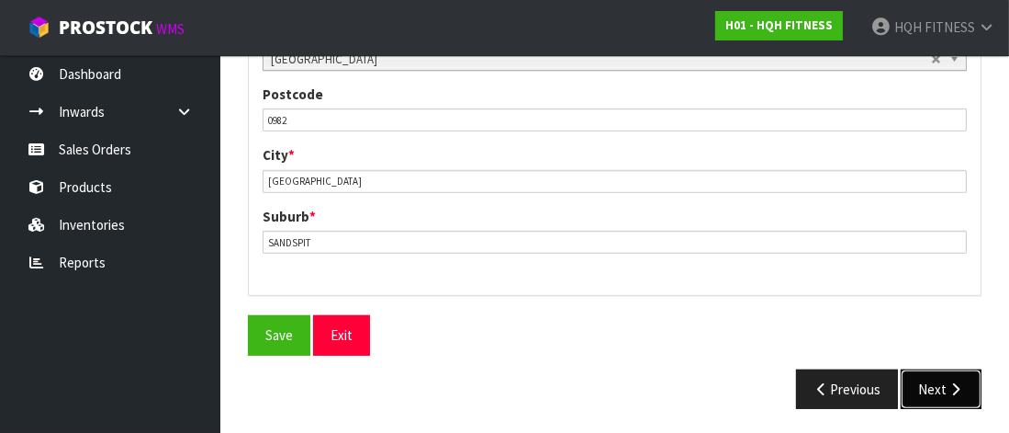
click at [950, 384] on icon "button" at bounding box center [955, 389] width 17 height 14
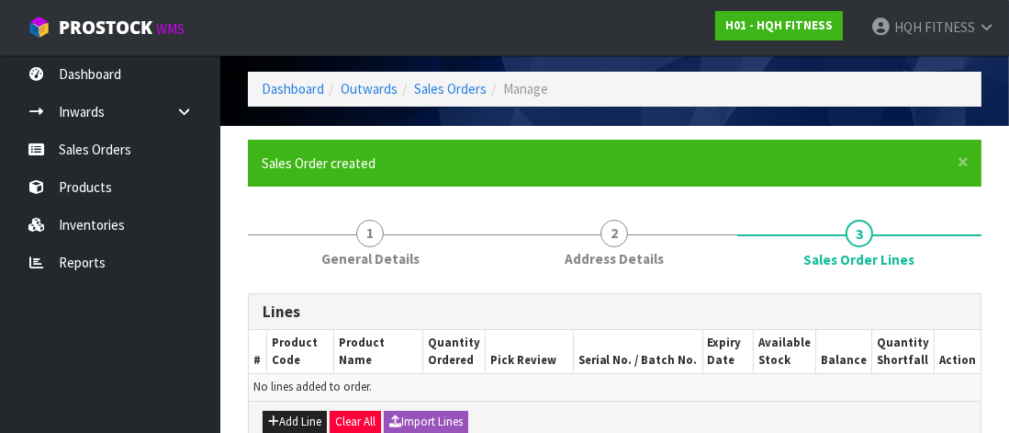
scroll to position [184, 0]
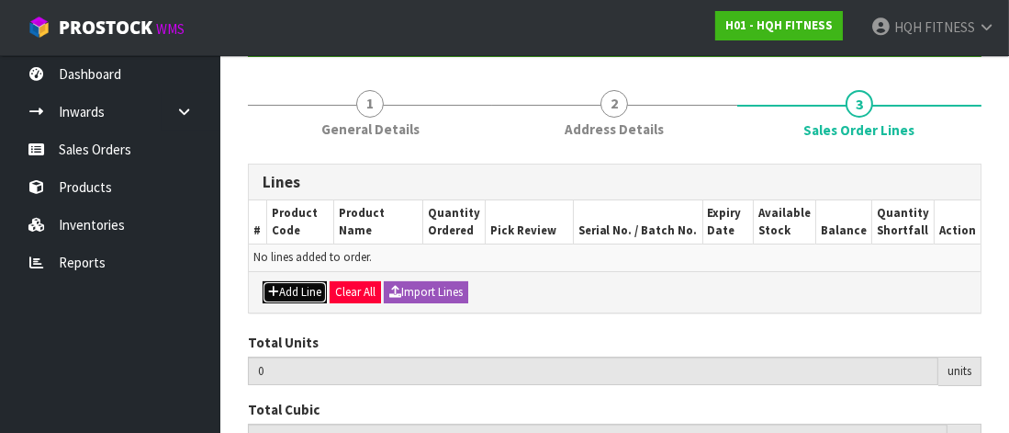
click at [294, 290] on button "Add Line" at bounding box center [295, 292] width 64 height 22
type input "0"
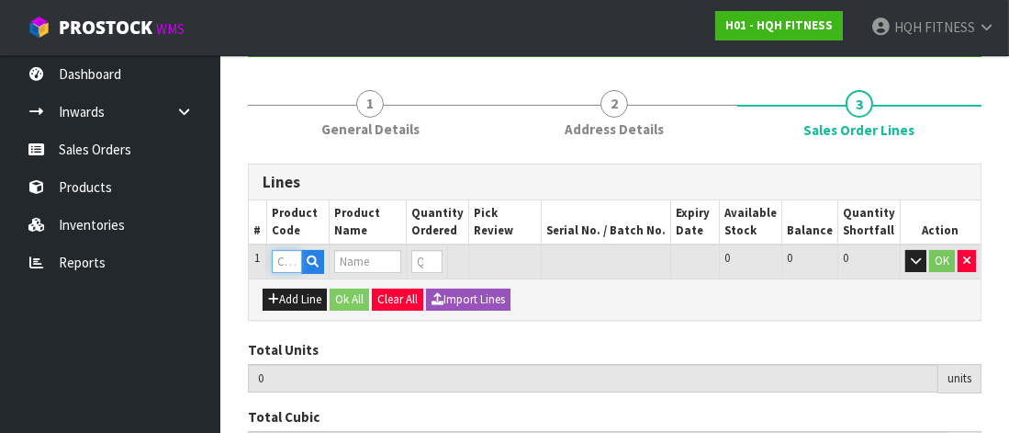
click at [278, 262] on input "text" at bounding box center [287, 261] width 30 height 23
type input "5901"
click at [287, 264] on input "text" at bounding box center [287, 261] width 30 height 23
type input "5901-01"
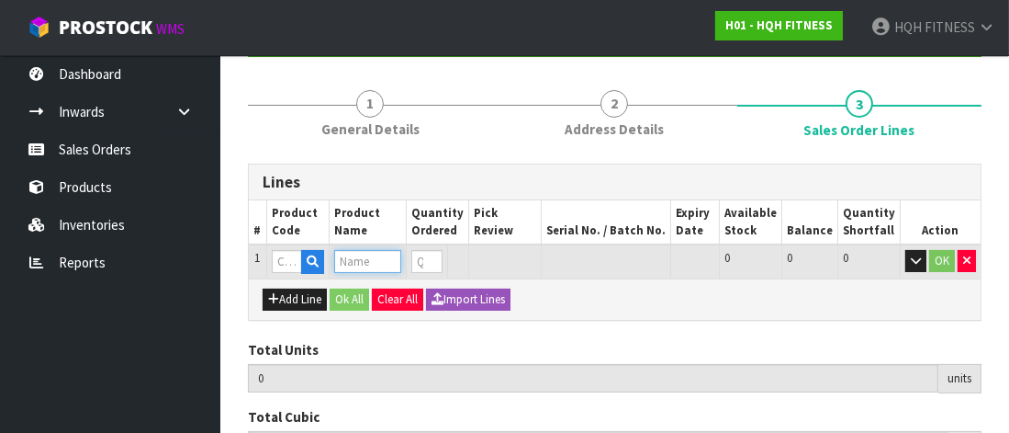
scroll to position [0, 0]
click at [368, 265] on input "text" at bounding box center [367, 261] width 67 height 23
click at [372, 259] on input "text" at bounding box center [367, 261] width 67 height 23
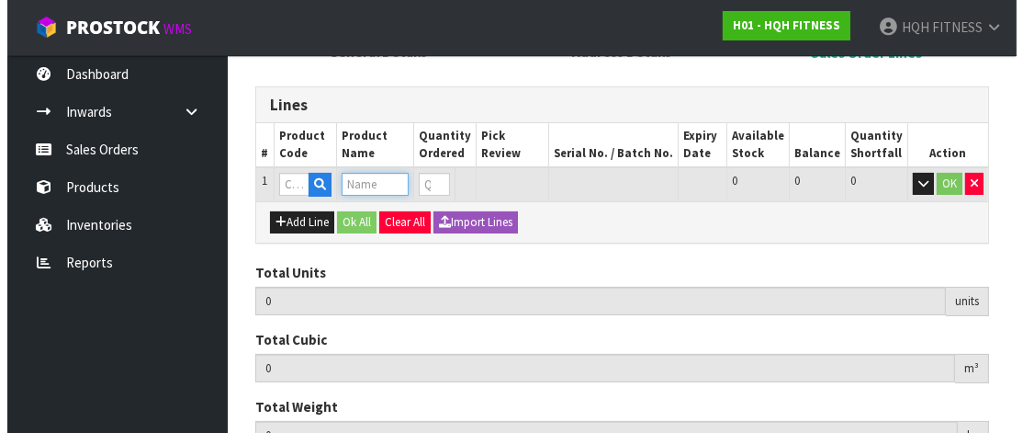
scroll to position [275, 0]
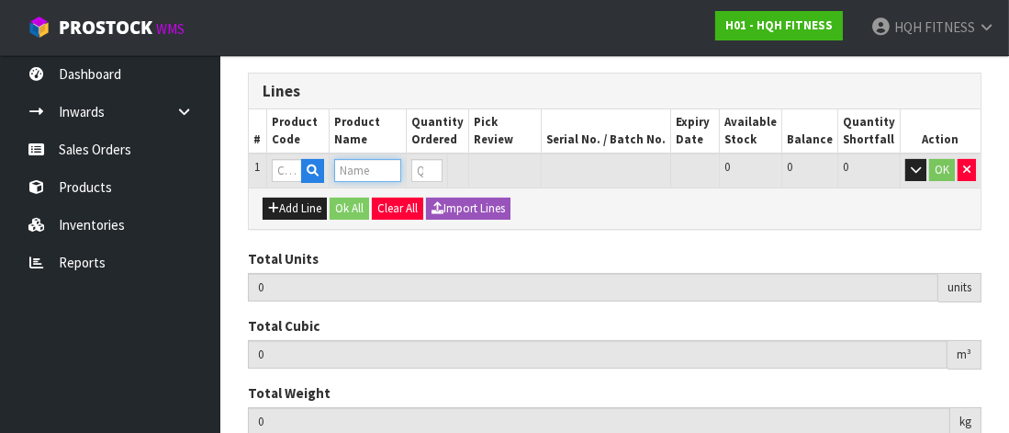
click at [367, 171] on input "text" at bounding box center [367, 170] width 67 height 23
type input "JUMP"
click at [393, 178] on input "text" at bounding box center [367, 170] width 67 height 23
click at [309, 165] on icon "button" at bounding box center [313, 170] width 12 height 12
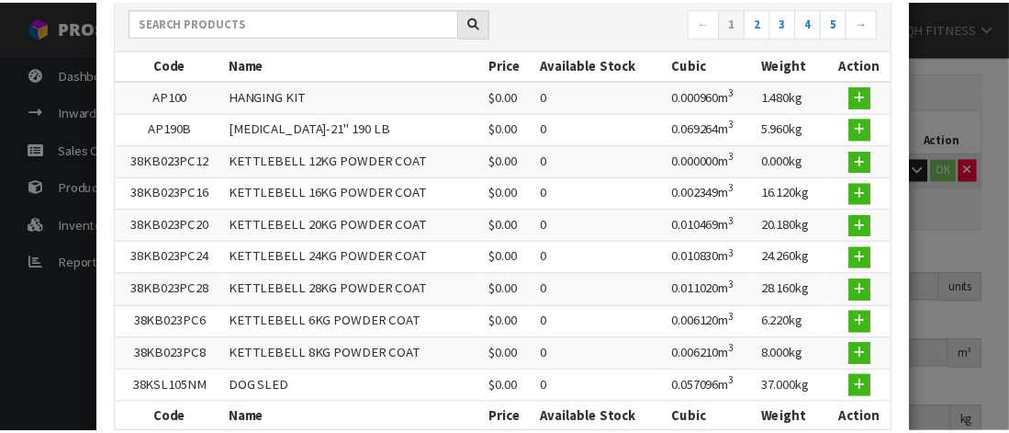
scroll to position [229, 0]
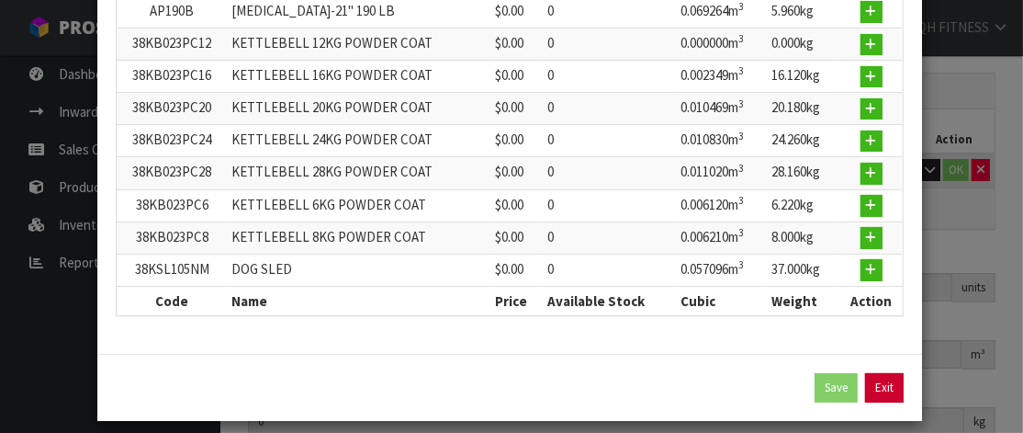
click at [879, 375] on link "Exit" at bounding box center [884, 387] width 39 height 29
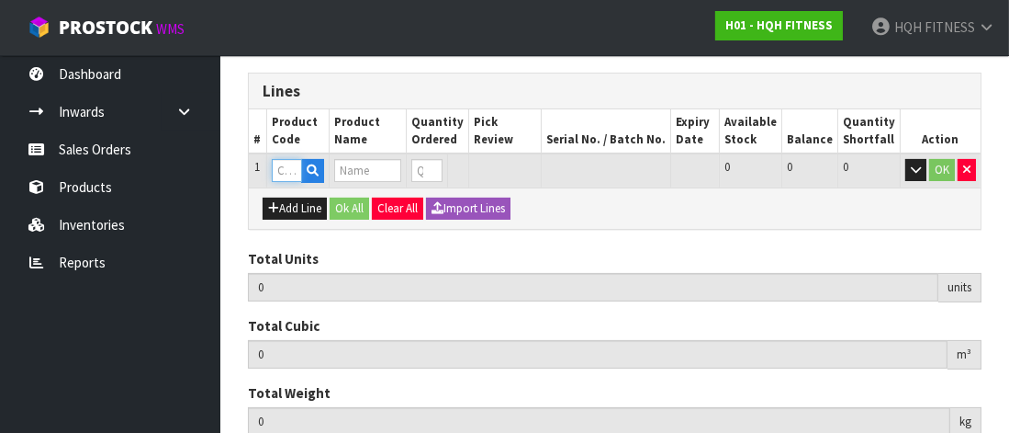
drag, startPoint x: 292, startPoint y: 164, endPoint x: 321, endPoint y: 170, distance: 29.9
click at [292, 165] on input "text" at bounding box center [287, 170] width 30 height 23
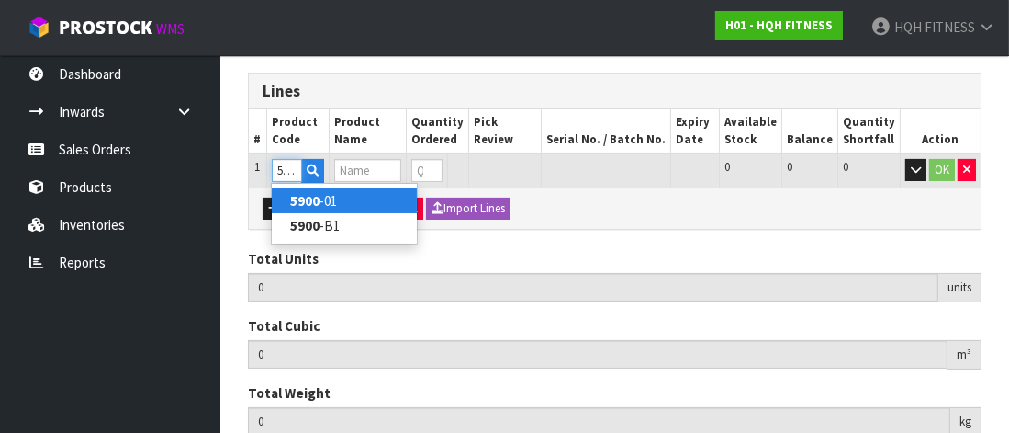
type input "5900"
click at [326, 207] on link "5900 -01" at bounding box center [344, 200] width 145 height 25
type input "5900-01"
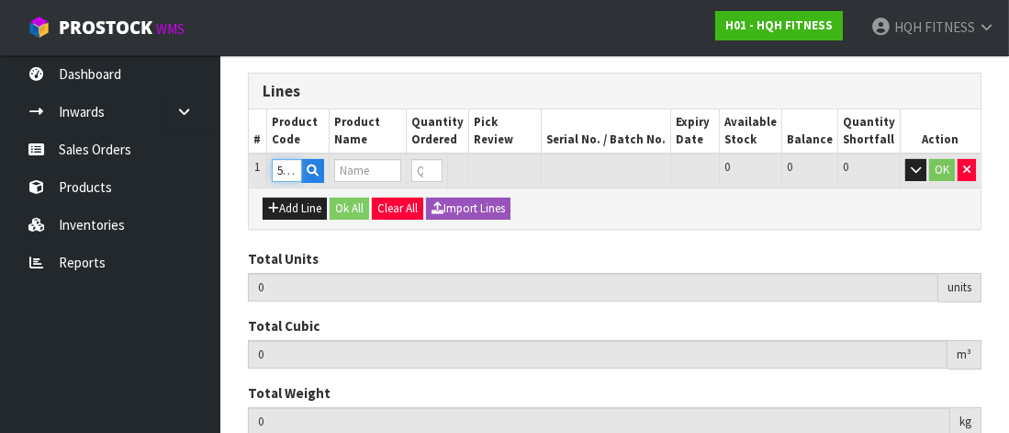
type input "0.000000"
type input "0.000"
type input "TOTAL GYM JUMP TRAINER - SILVER"
type input "0"
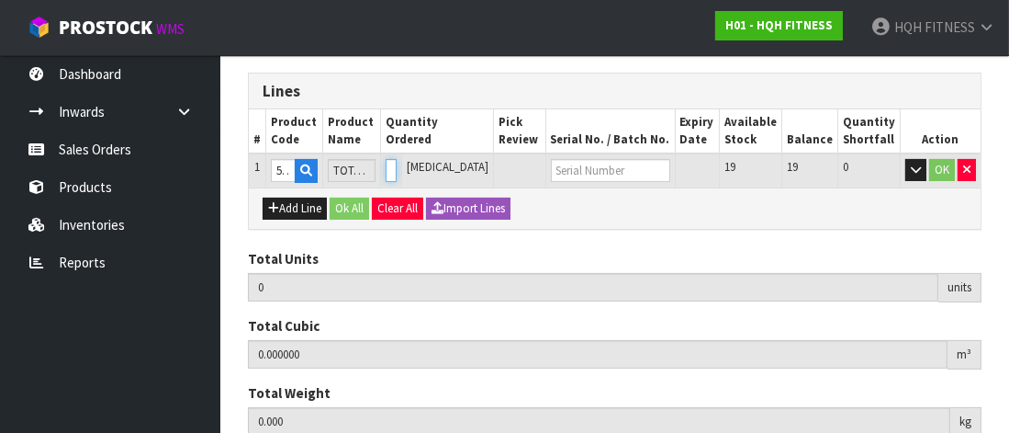
drag, startPoint x: 443, startPoint y: 172, endPoint x: 455, endPoint y: 189, distance: 21.7
click at [402, 184] on td "0" at bounding box center [391, 170] width 22 height 34
type input "1"
type input "0.747936"
type input "147"
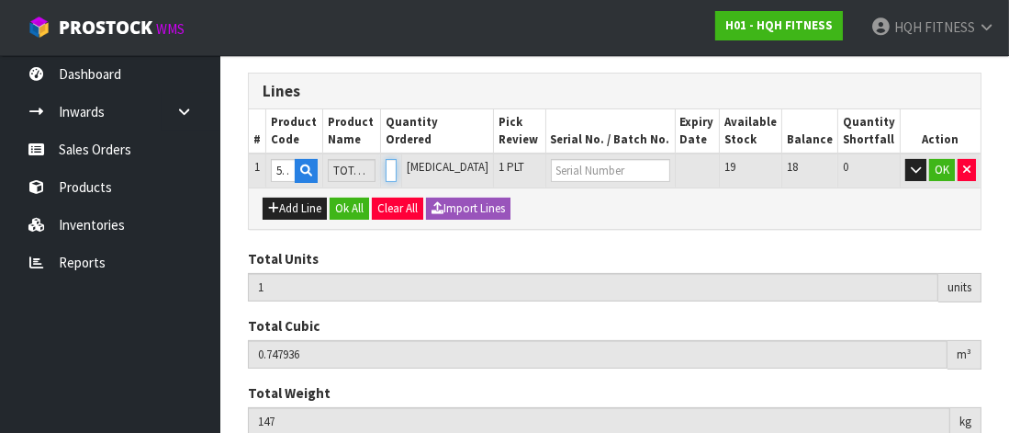
scroll to position [0, 4]
type input "1"
click at [949, 167] on button "OK" at bounding box center [942, 170] width 26 height 22
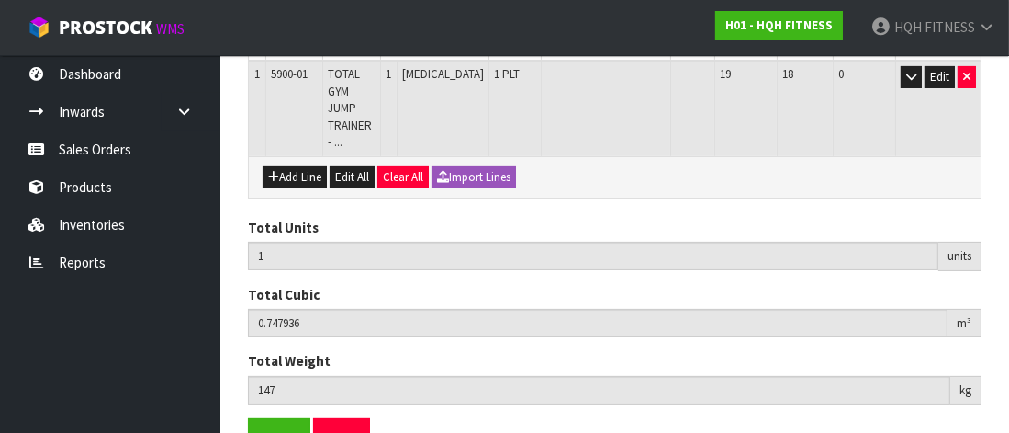
scroll to position [433, 0]
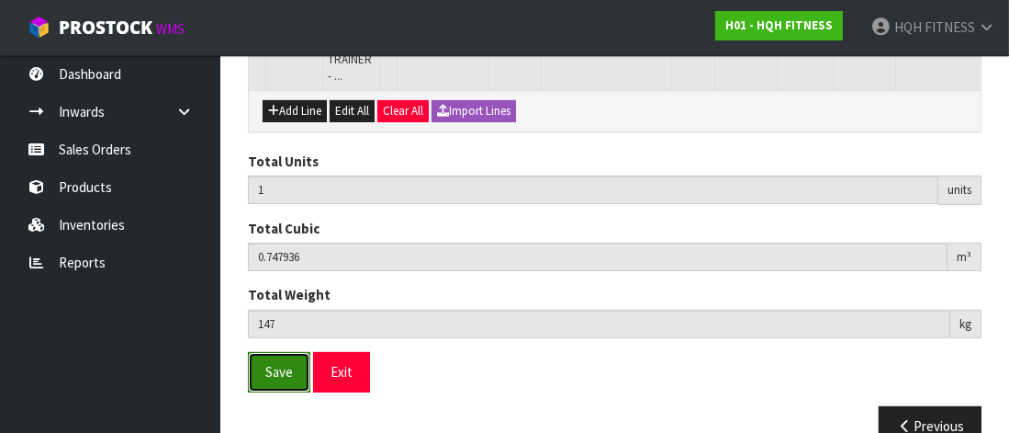
click at [267, 352] on button "Save" at bounding box center [279, 371] width 62 height 39
click at [265, 363] on span "Save" at bounding box center [279, 371] width 28 height 17
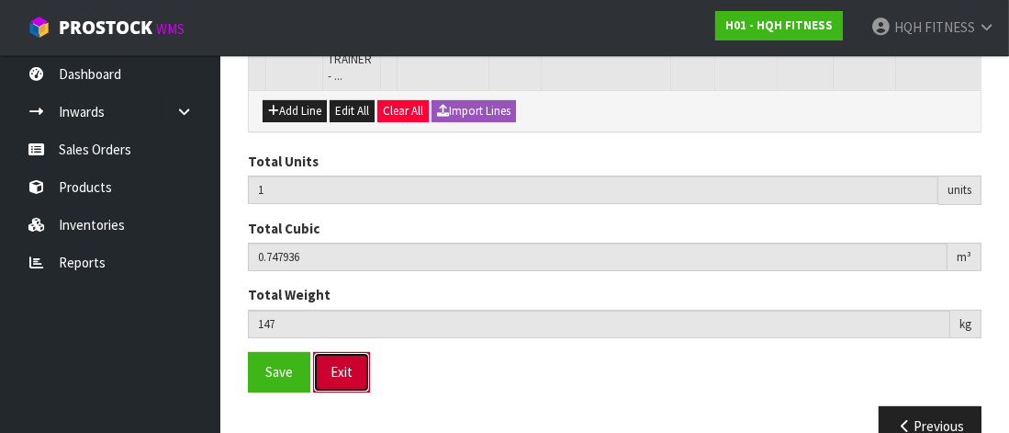
click at [345, 352] on button "Exit" at bounding box center [341, 371] width 57 height 39
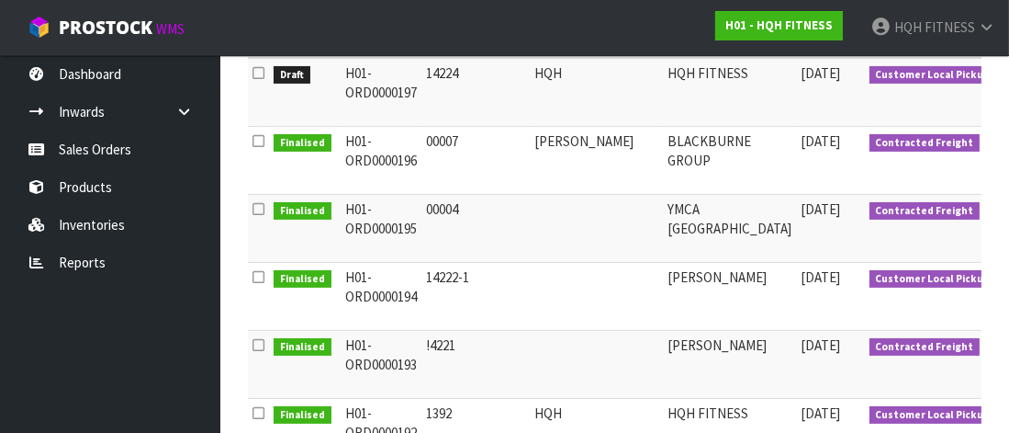
scroll to position [249, 0]
